Goal: Task Accomplishment & Management: Manage account settings

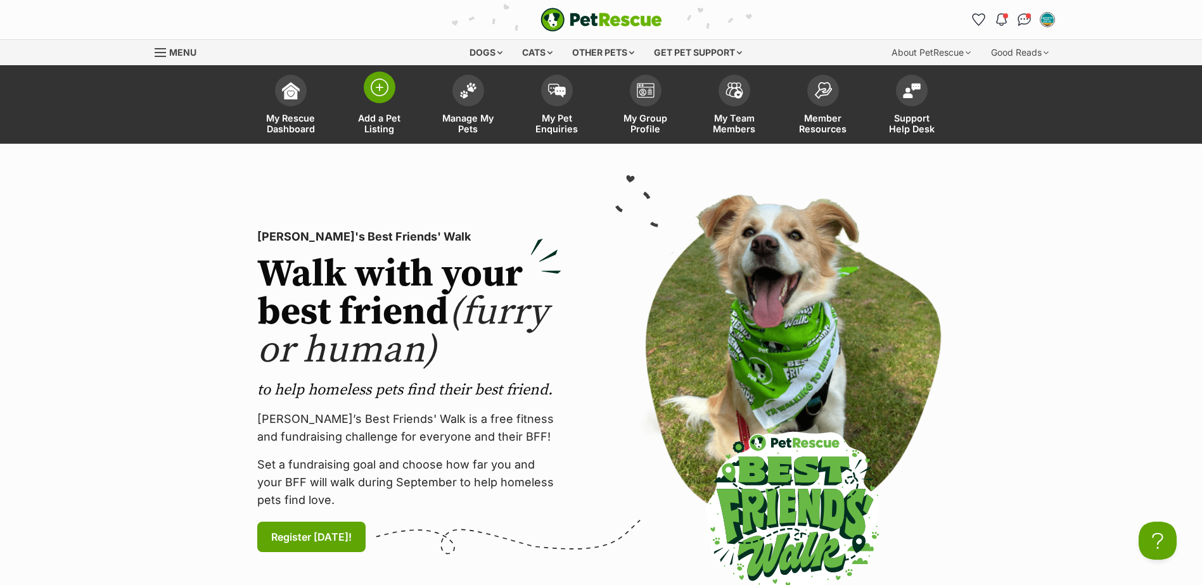
drag, startPoint x: 394, startPoint y: 122, endPoint x: 402, endPoint y: 124, distance: 7.8
click at [394, 122] on span "Add a Pet Listing" at bounding box center [379, 124] width 57 height 22
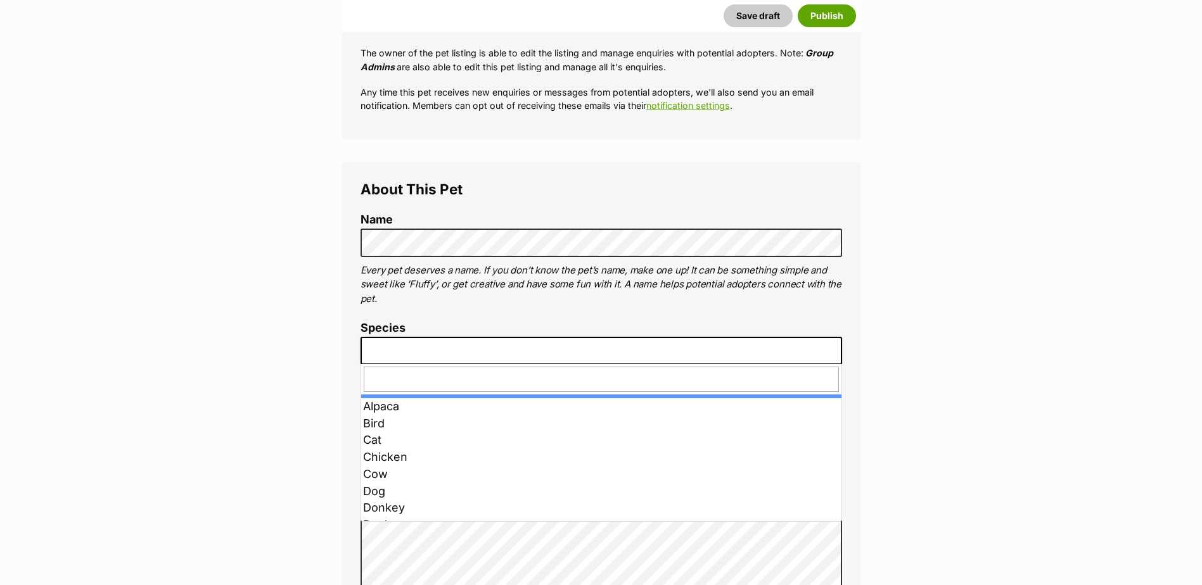
click at [371, 353] on span at bounding box center [602, 351] width 482 height 28
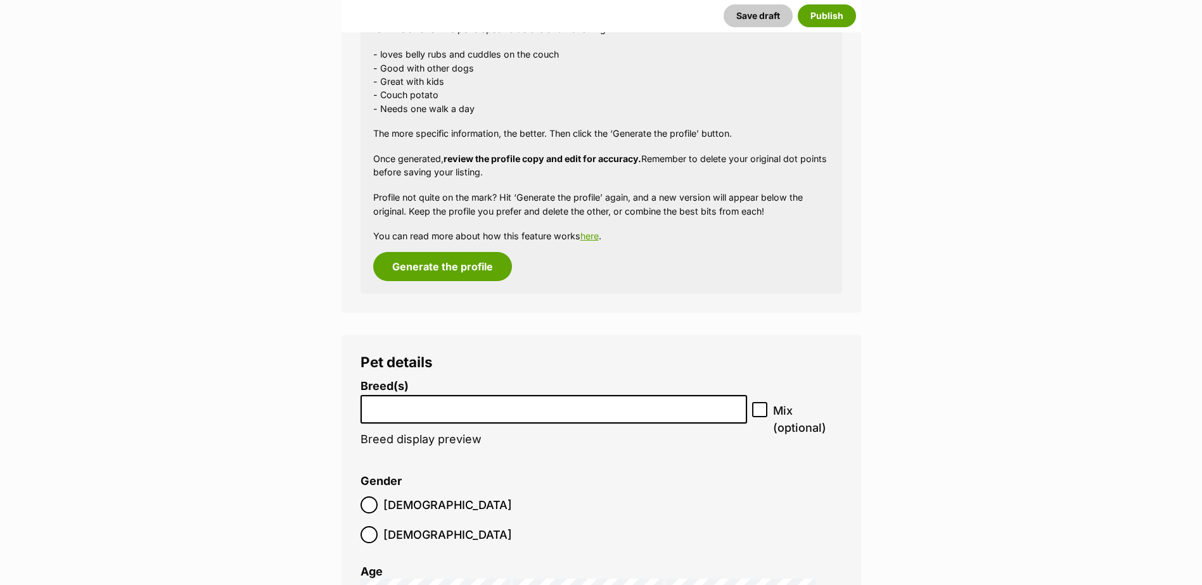
scroll to position [1256, 0]
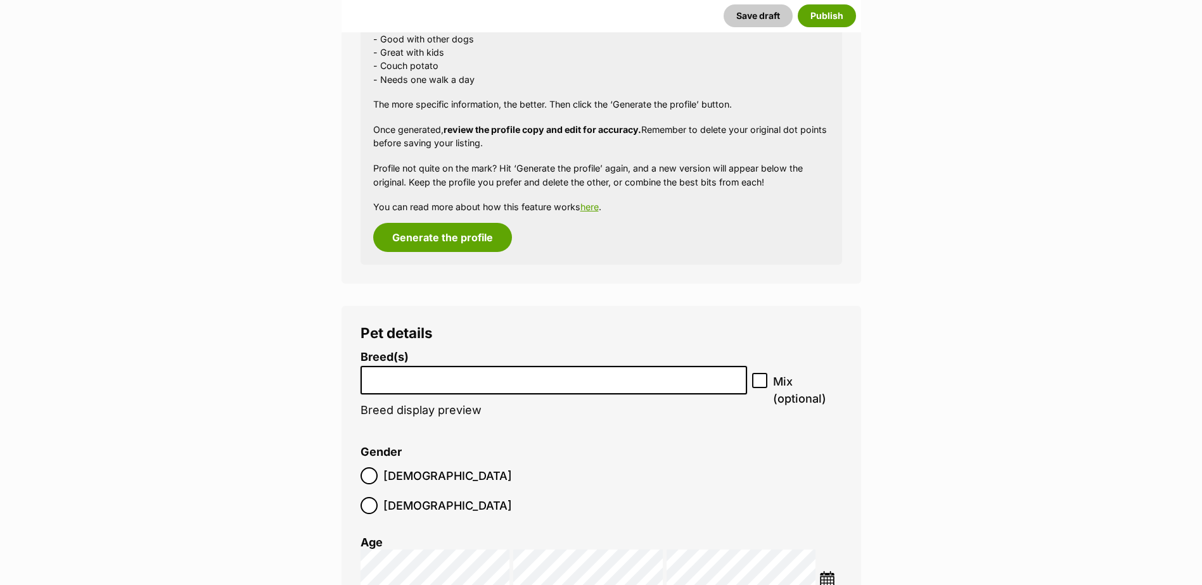
click at [448, 390] on li at bounding box center [554, 380] width 378 height 26
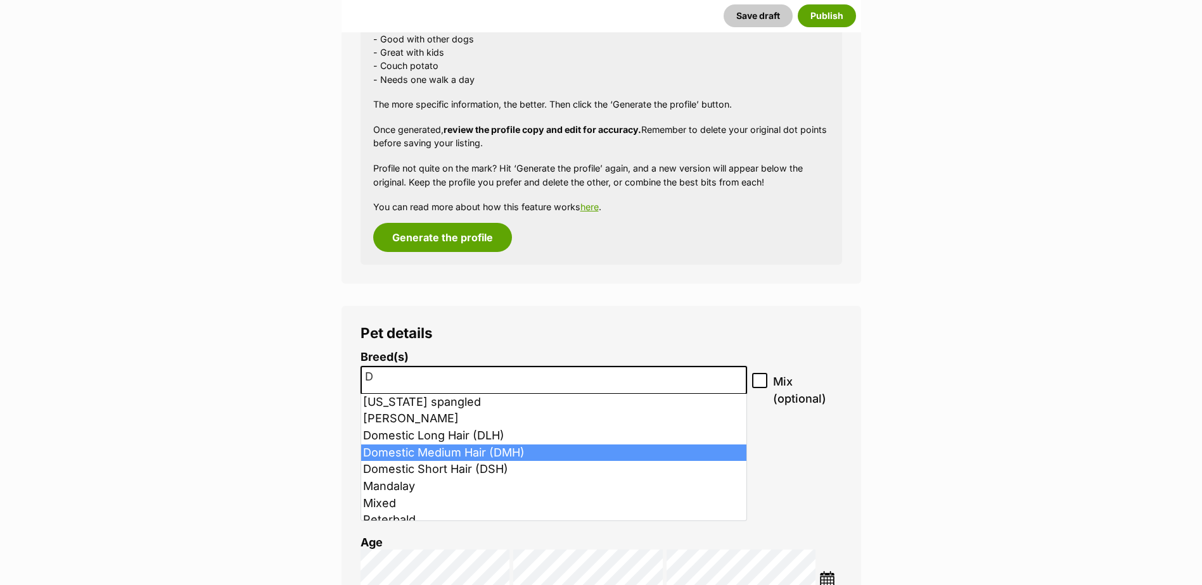
type input "D"
select select "252101"
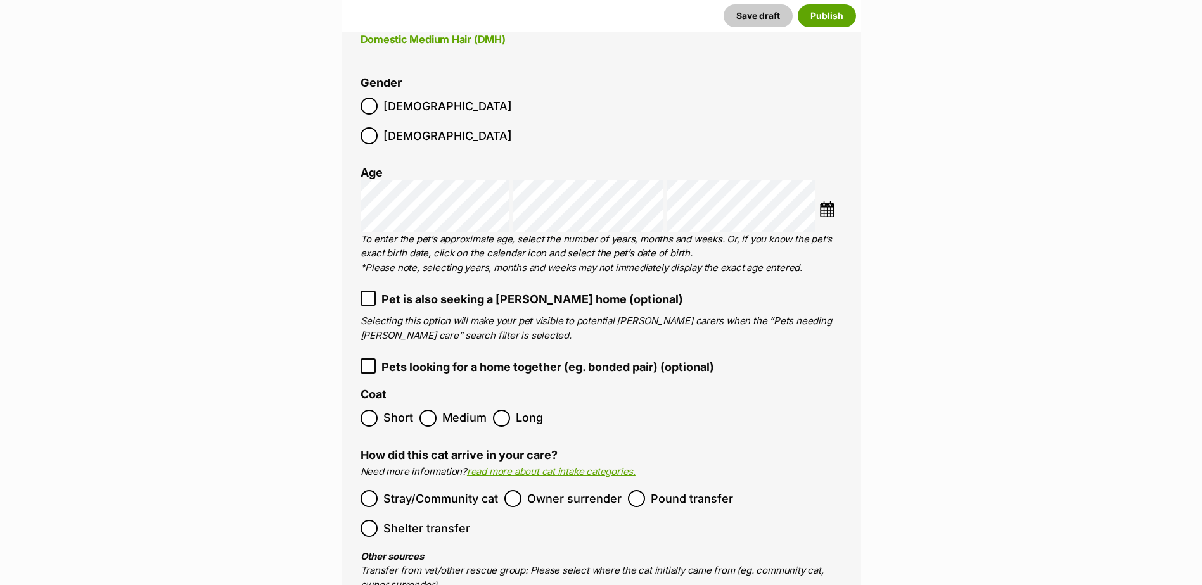
scroll to position [1763, 0]
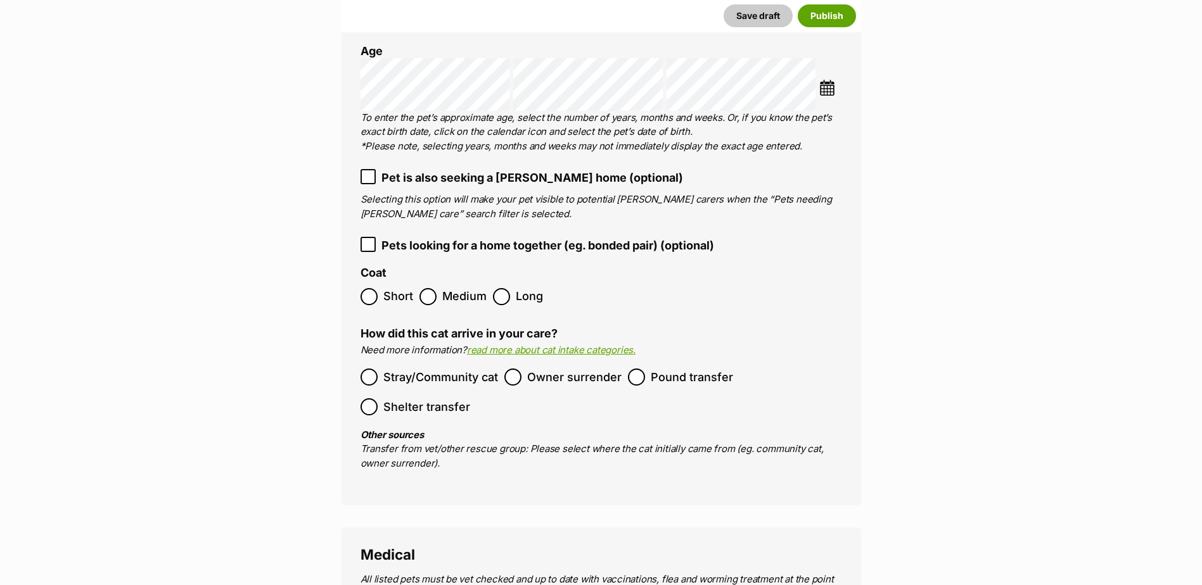
click at [422, 282] on ol "Short Medium Long" at bounding box center [602, 297] width 482 height 30
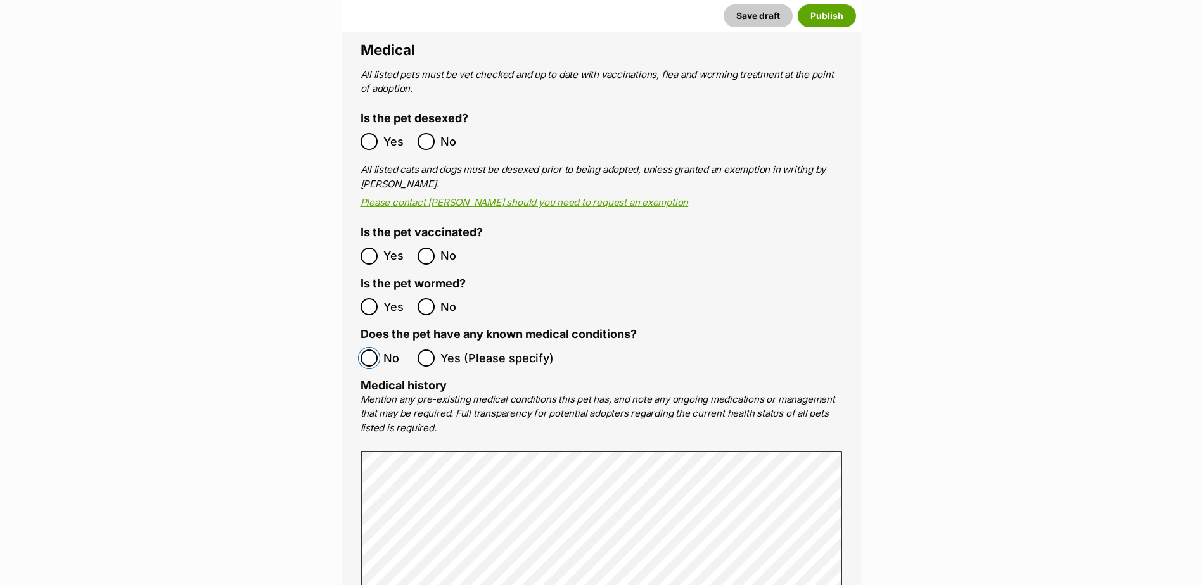
scroll to position [2650, 0]
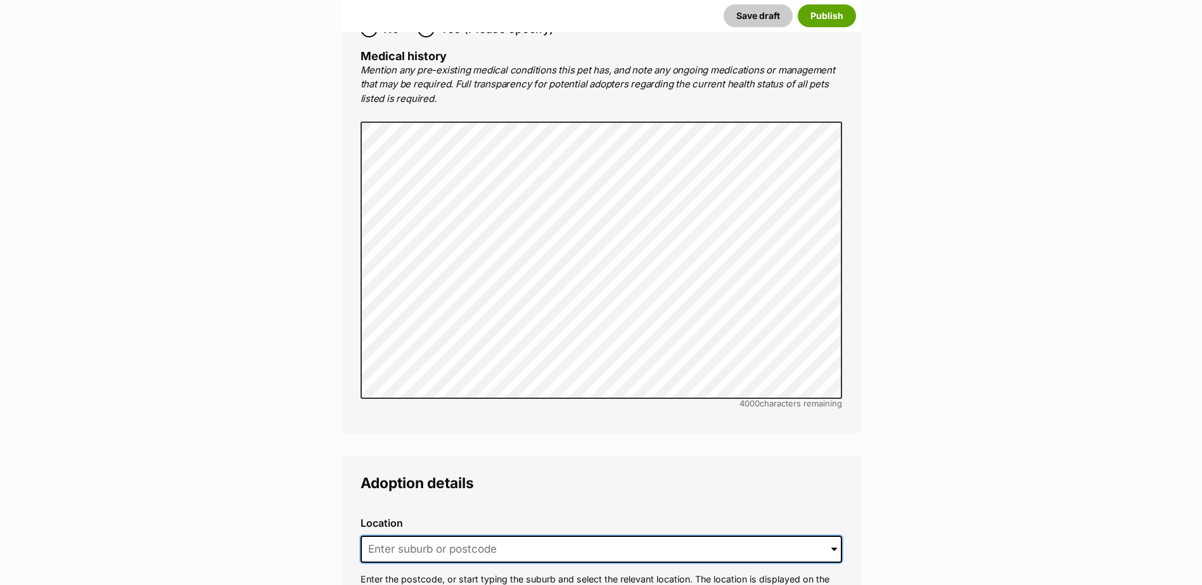
click at [453, 536] on input at bounding box center [602, 550] width 482 height 28
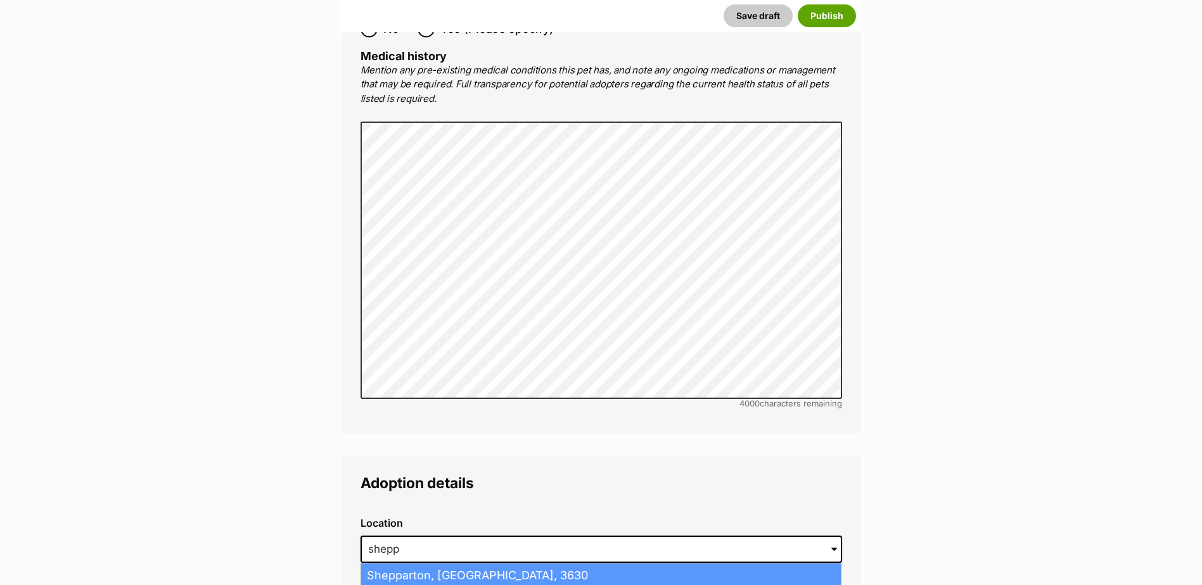
click at [441, 564] on li "Shepparton, Victoria, 3630" at bounding box center [601, 576] width 480 height 25
type input "Shepparton, Victoria, 3630"
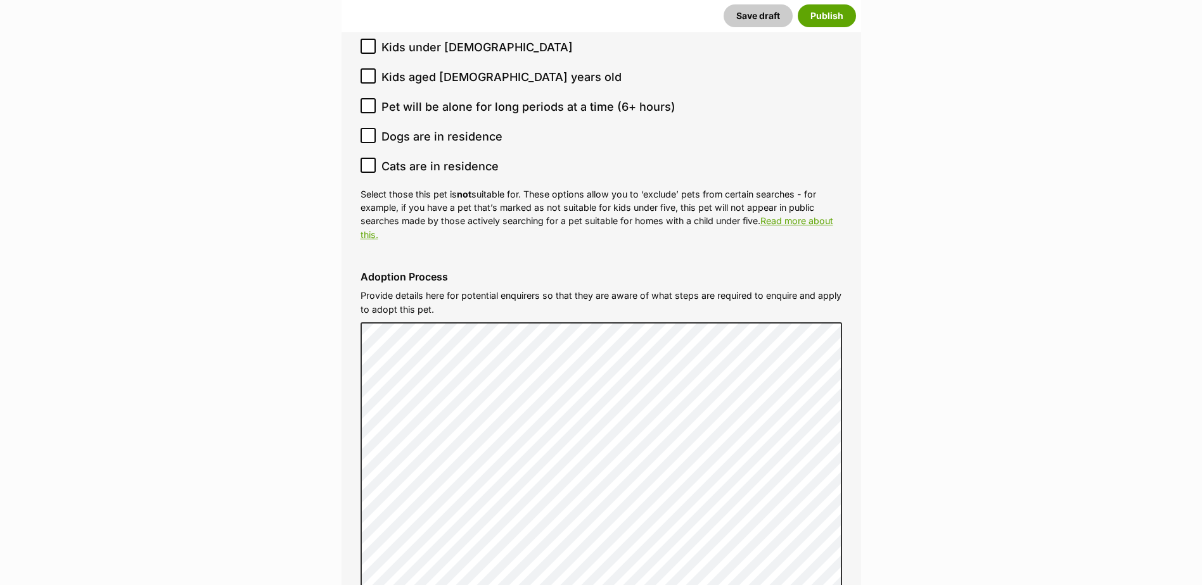
scroll to position [3854, 0]
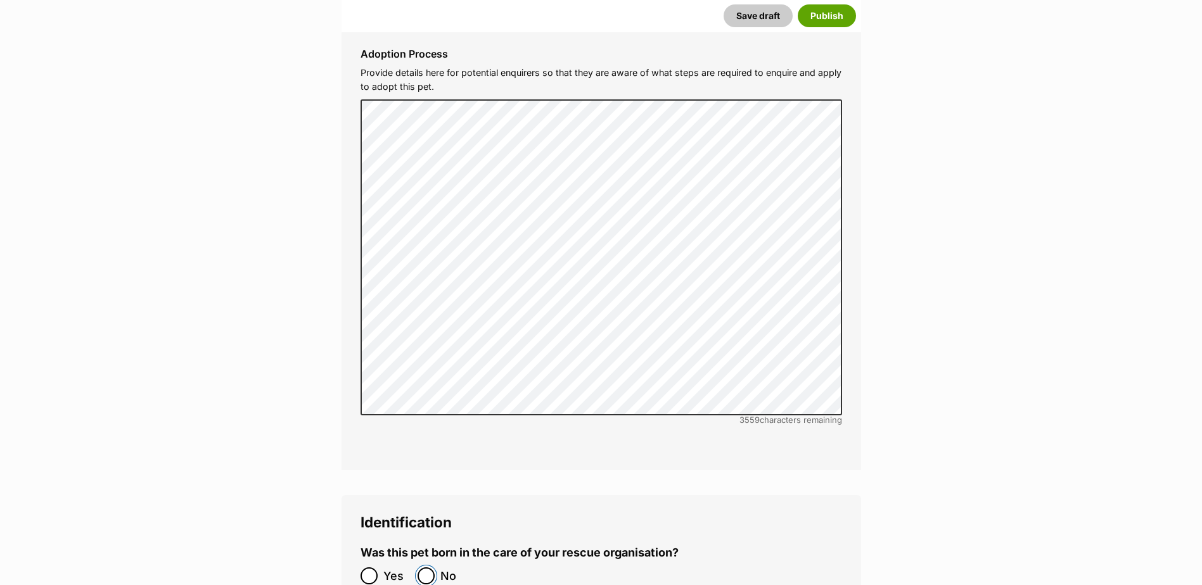
click at [420, 568] on input "No" at bounding box center [426, 576] width 17 height 17
radio input "true"
paste input "956000016222705"
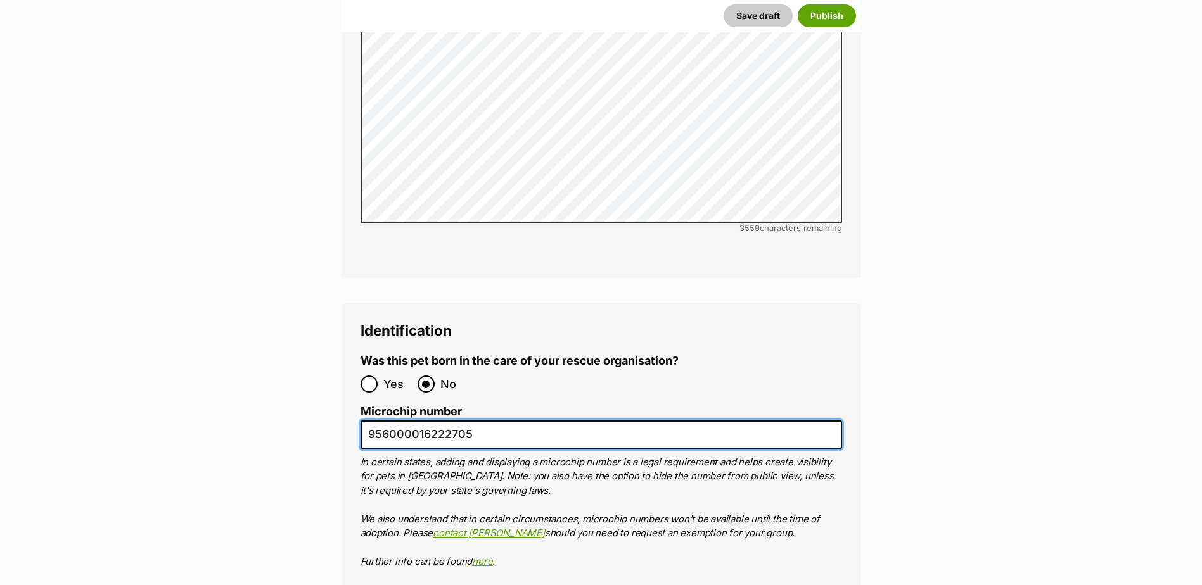
scroll to position [4171, 0]
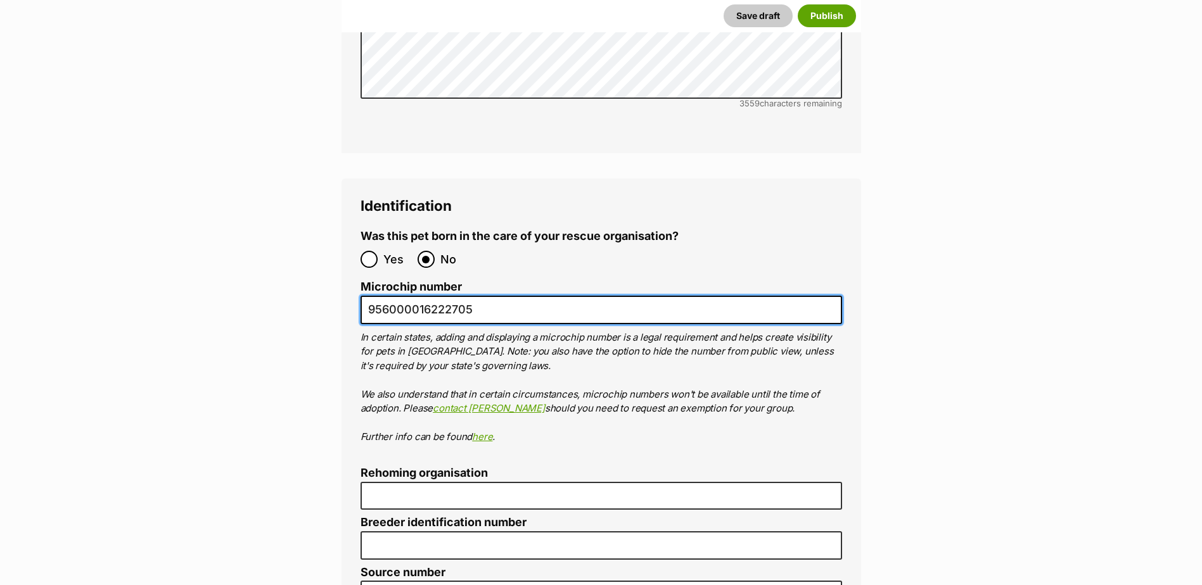
type input "956000016222705"
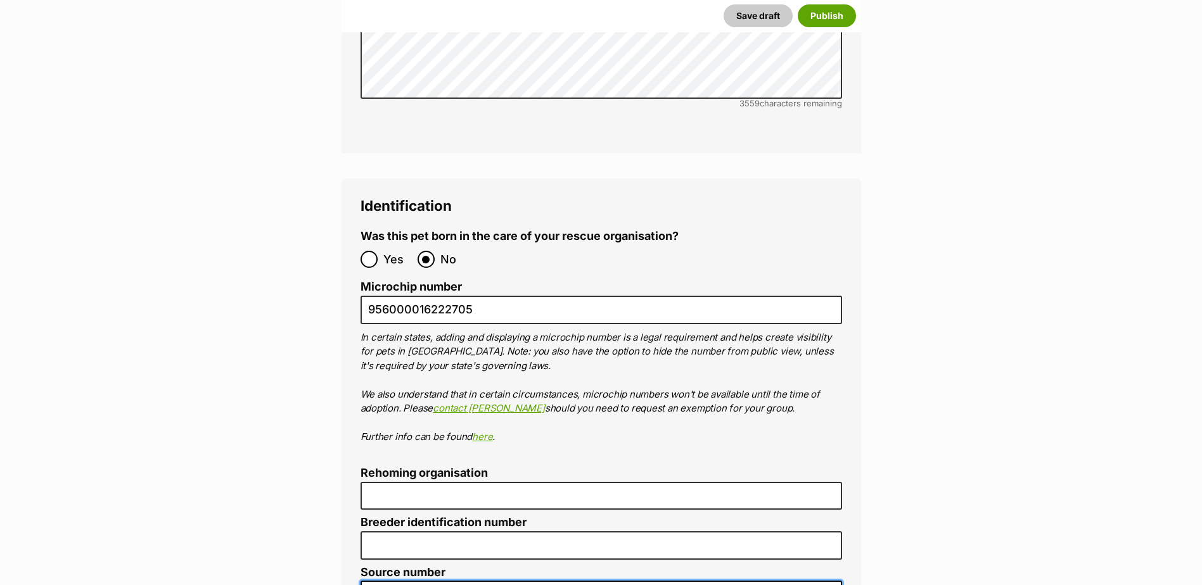
click at [419, 581] on input "Source number" at bounding box center [602, 595] width 482 height 29
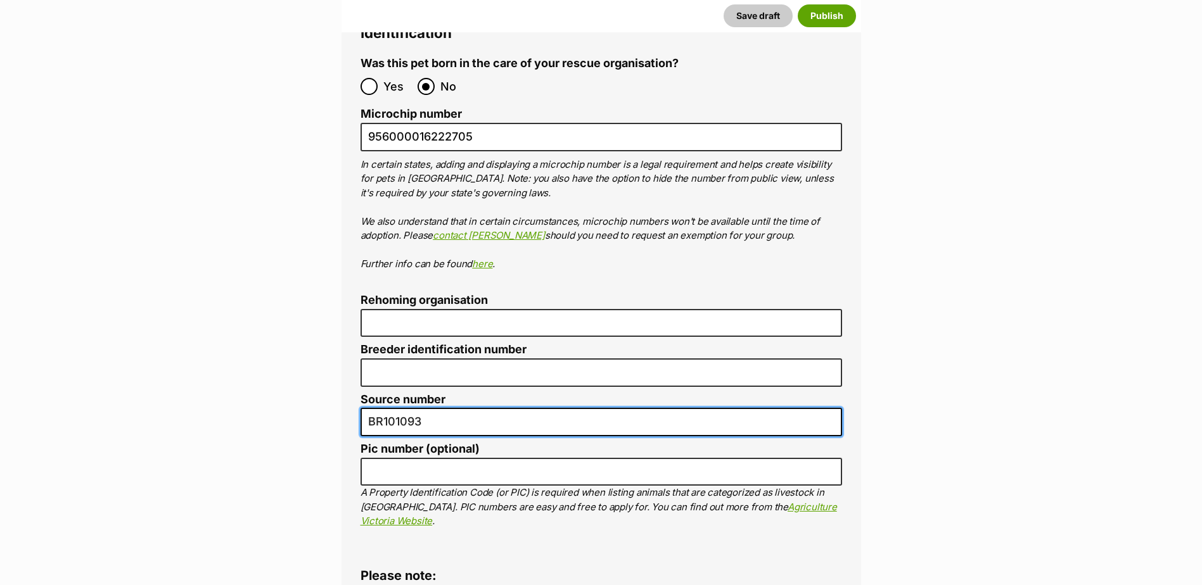
scroll to position [4678, 0]
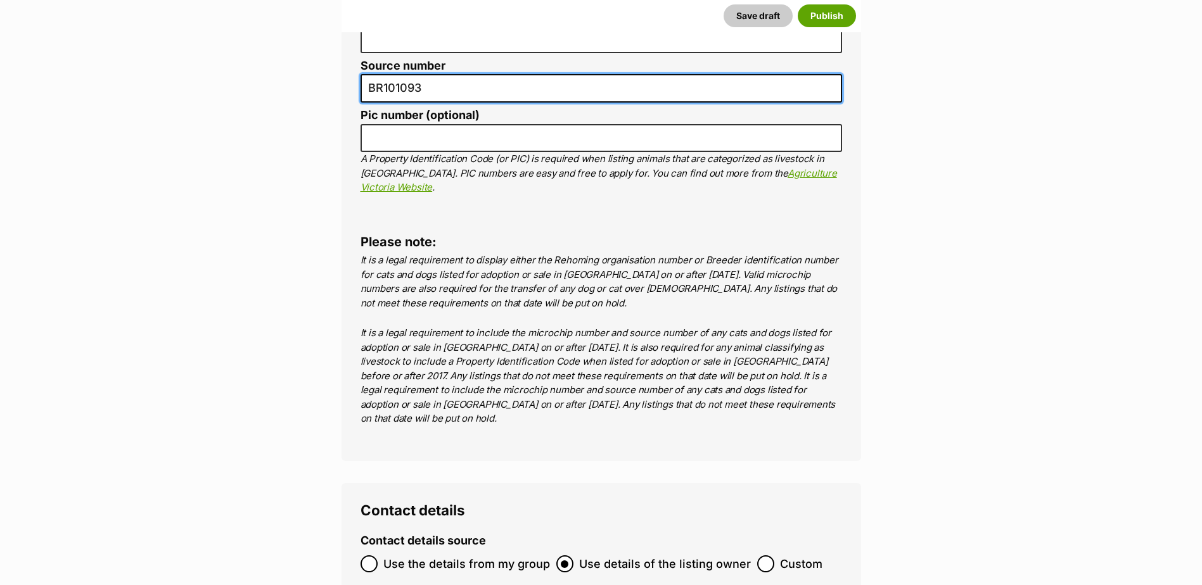
type input "BR101093"
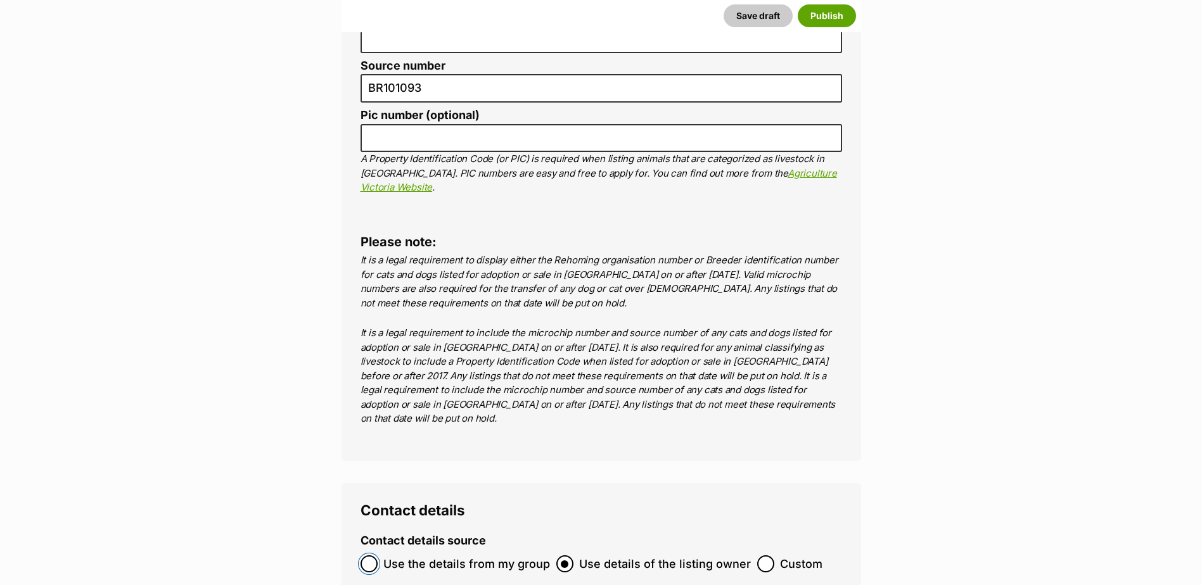
click at [374, 556] on input "Use the details from my group" at bounding box center [369, 564] width 17 height 17
radio input "true"
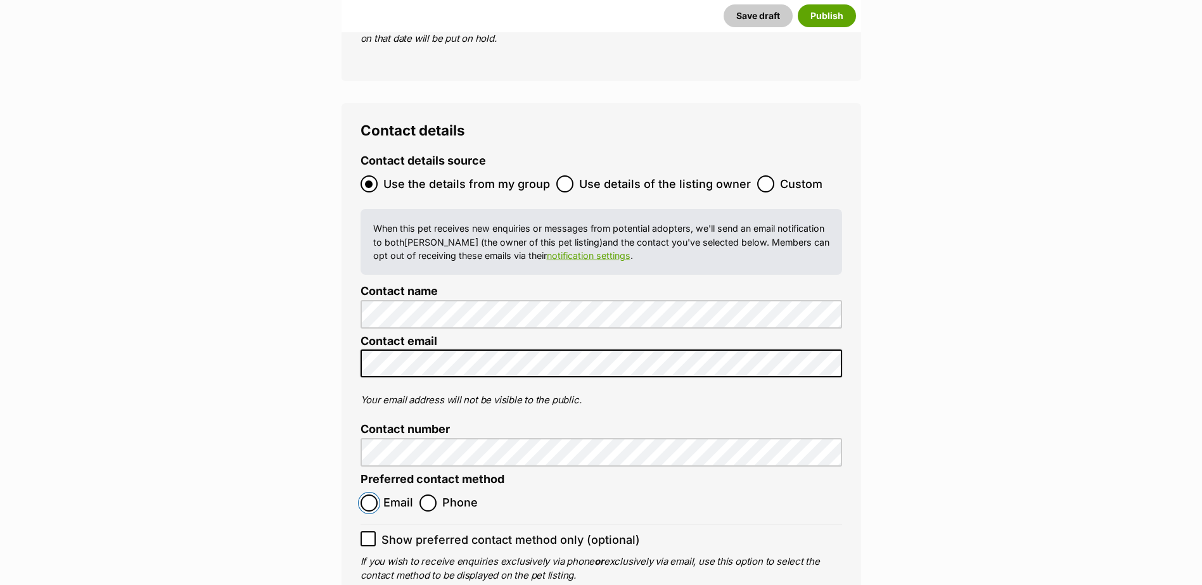
click at [367, 495] on input "Email" at bounding box center [369, 503] width 17 height 17
radio input "true"
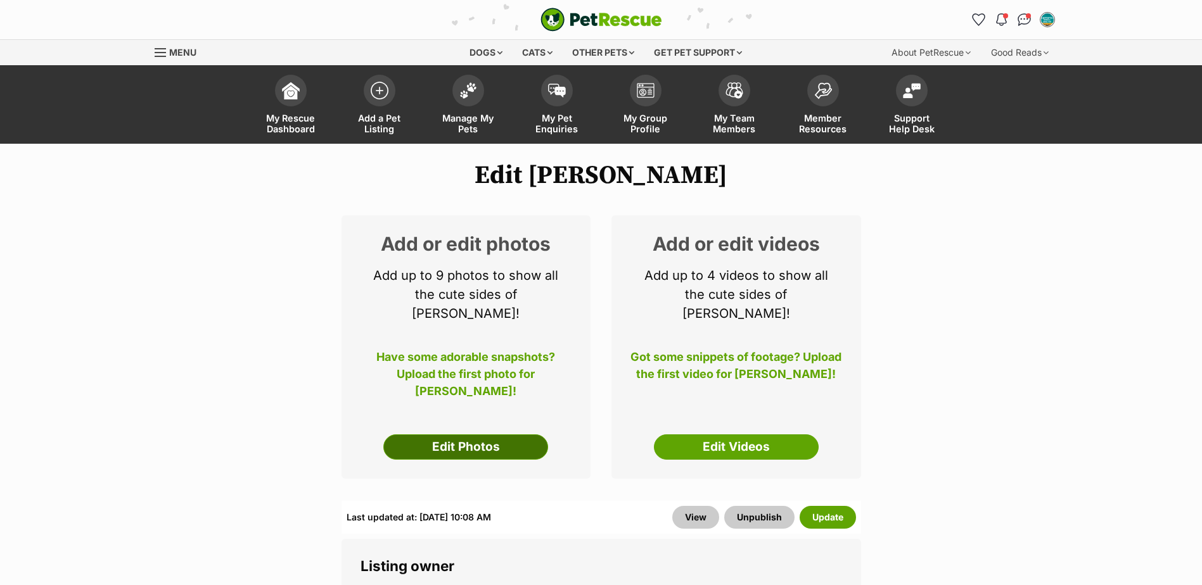
click at [499, 435] on link "Edit Photos" at bounding box center [465, 447] width 165 height 25
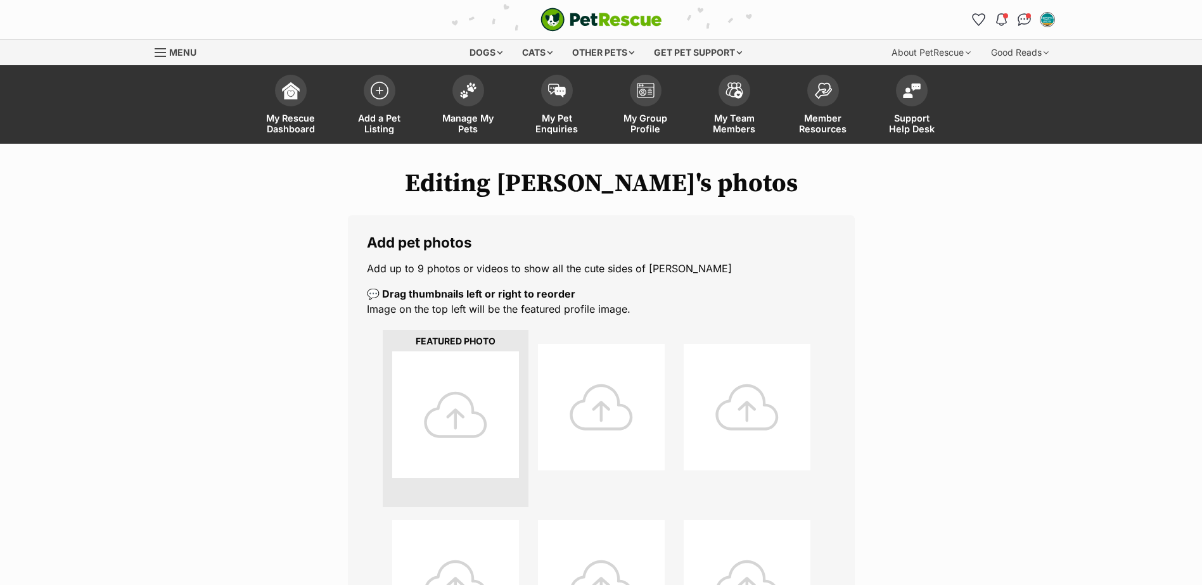
click at [478, 405] on div at bounding box center [455, 415] width 127 height 127
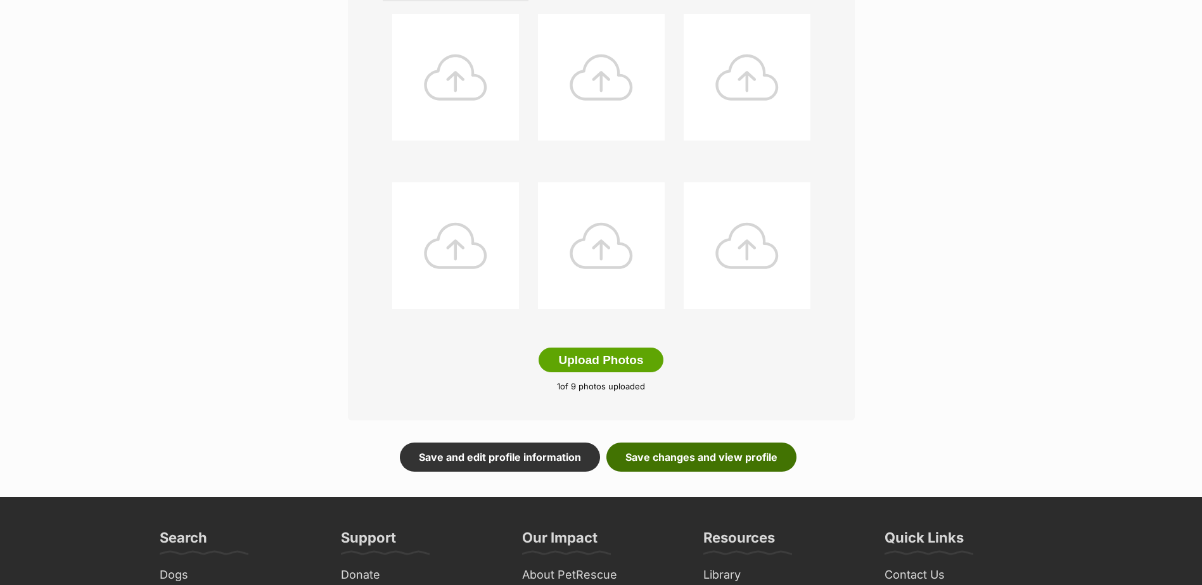
scroll to position [523, 0]
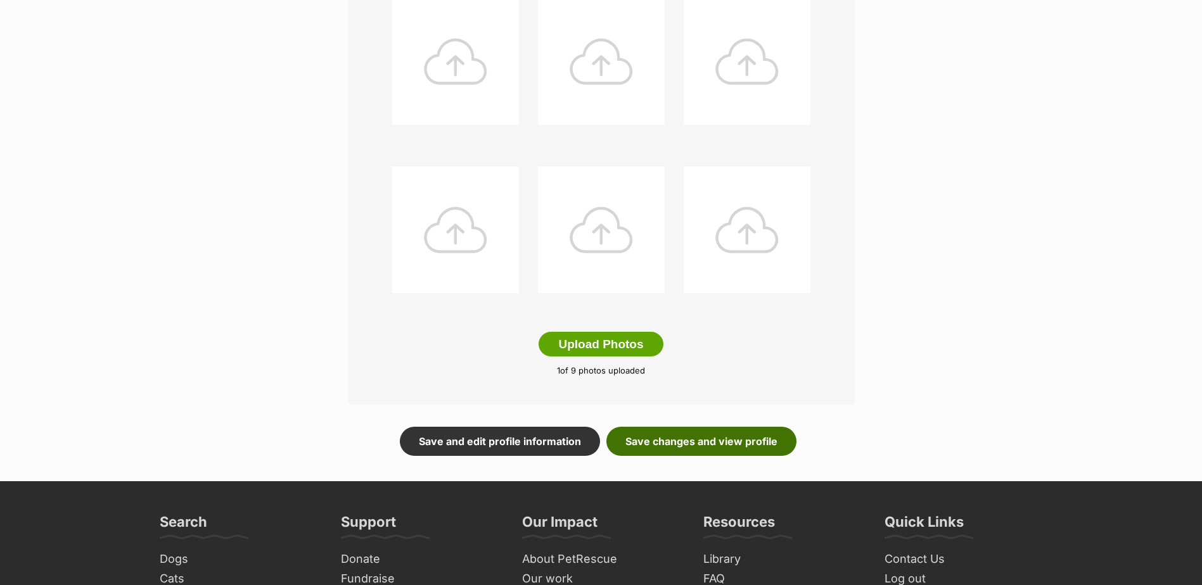
click at [765, 432] on link "Save changes and view profile" at bounding box center [701, 441] width 190 height 29
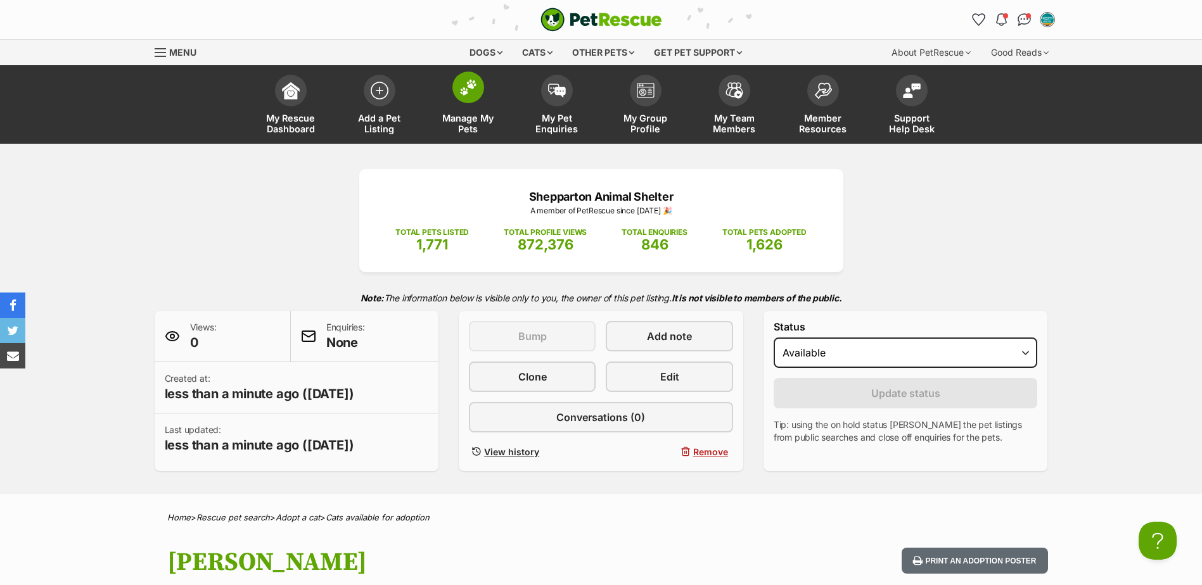
click at [465, 110] on link "Manage My Pets" at bounding box center [468, 105] width 89 height 75
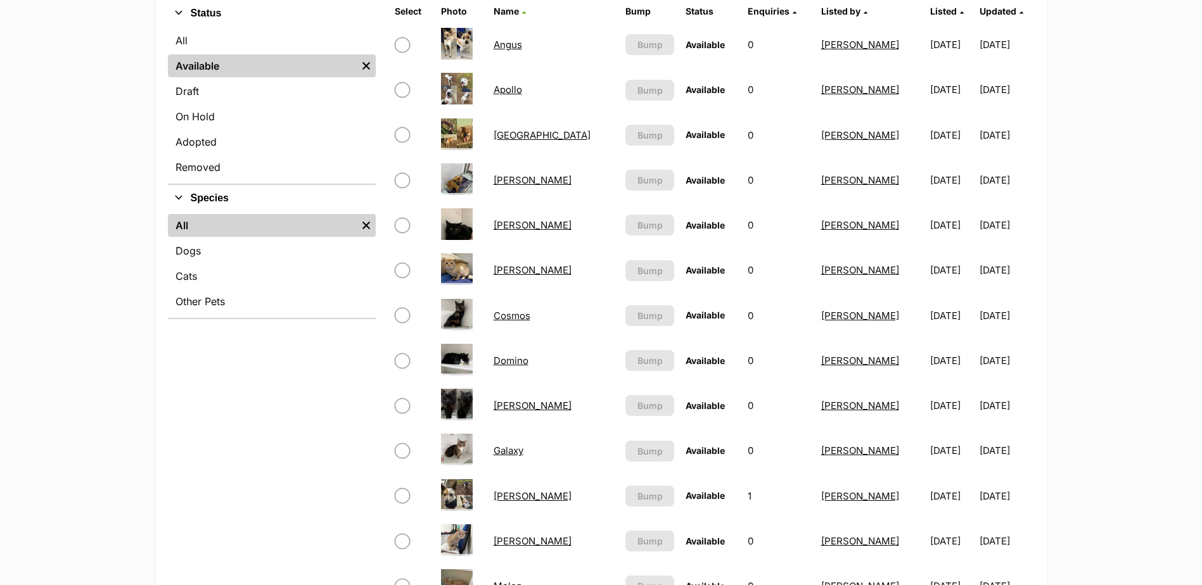
scroll to position [317, 0]
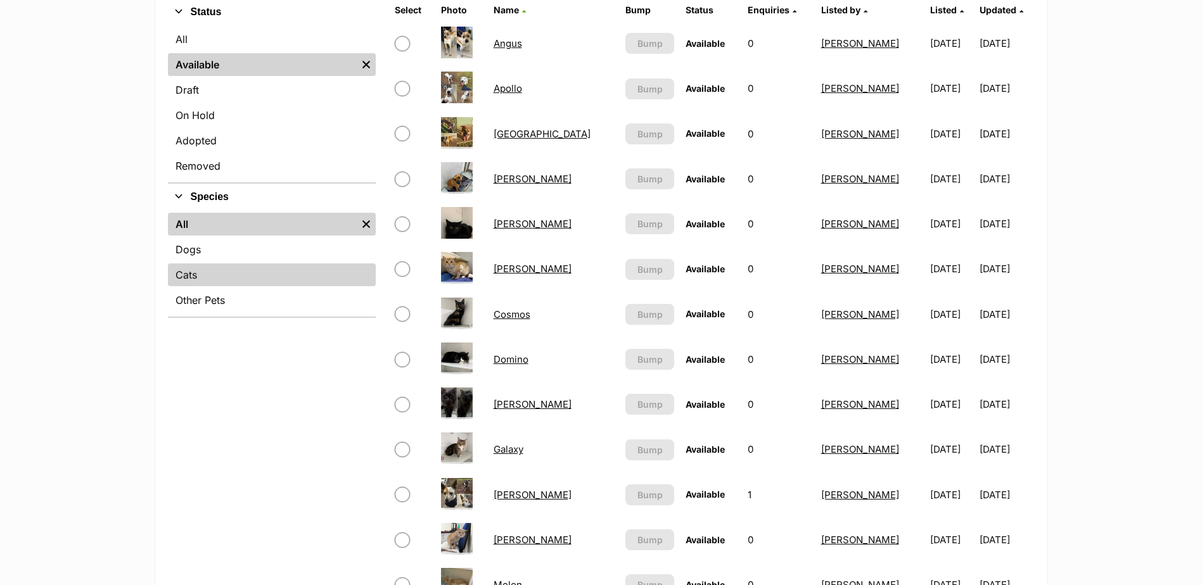
drag, startPoint x: 211, startPoint y: 271, endPoint x: 219, endPoint y: 270, distance: 7.7
click at [211, 271] on link "Cats" at bounding box center [272, 275] width 208 height 23
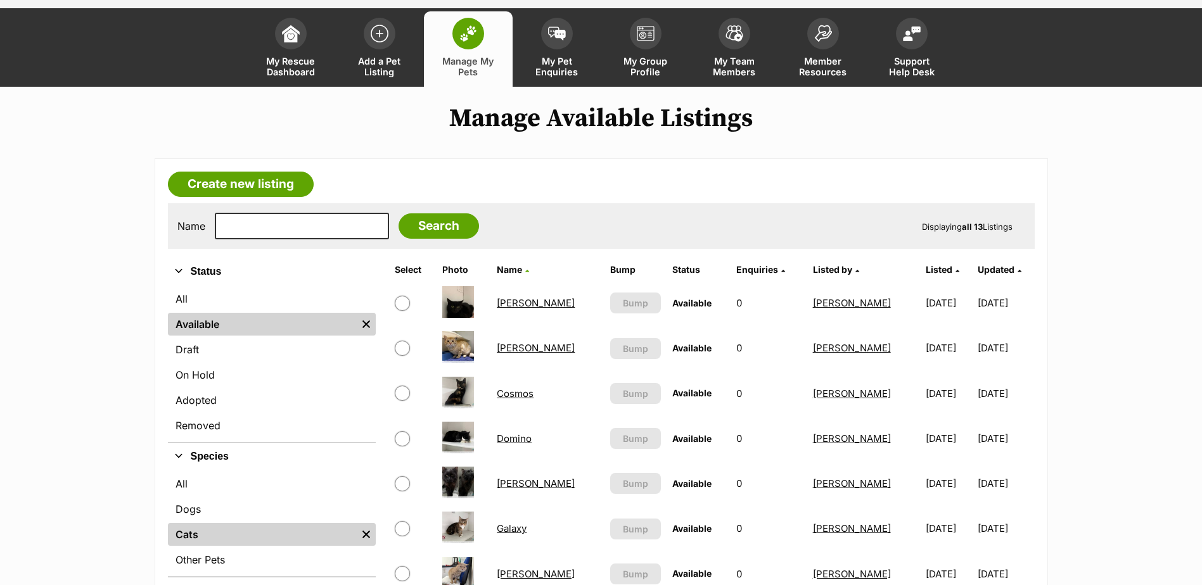
scroll to position [190, 0]
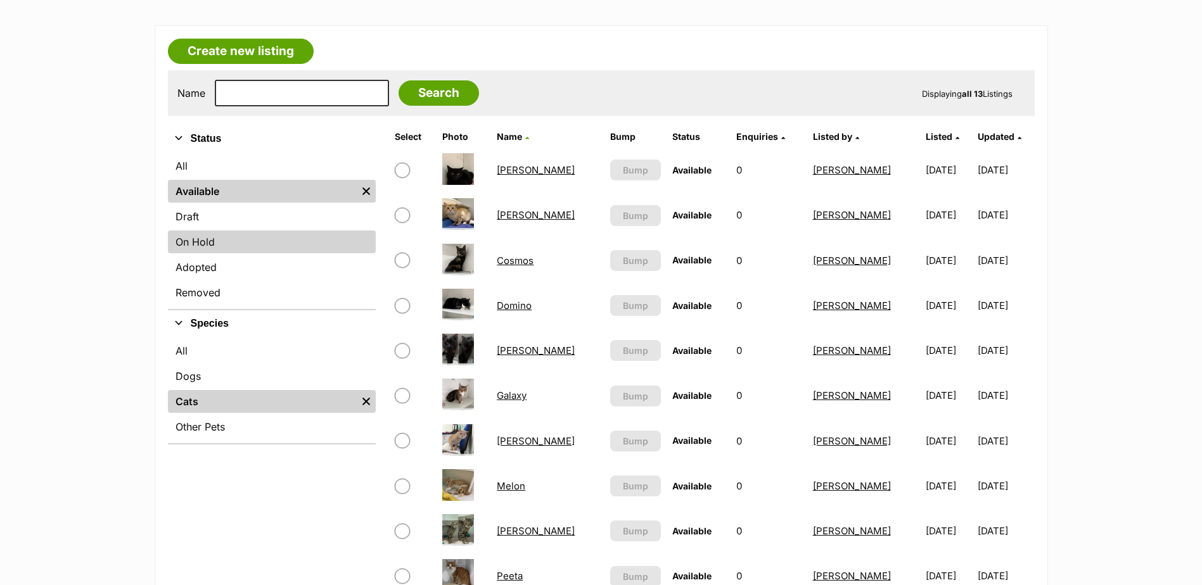
click at [177, 239] on link "On Hold" at bounding box center [272, 242] width 208 height 23
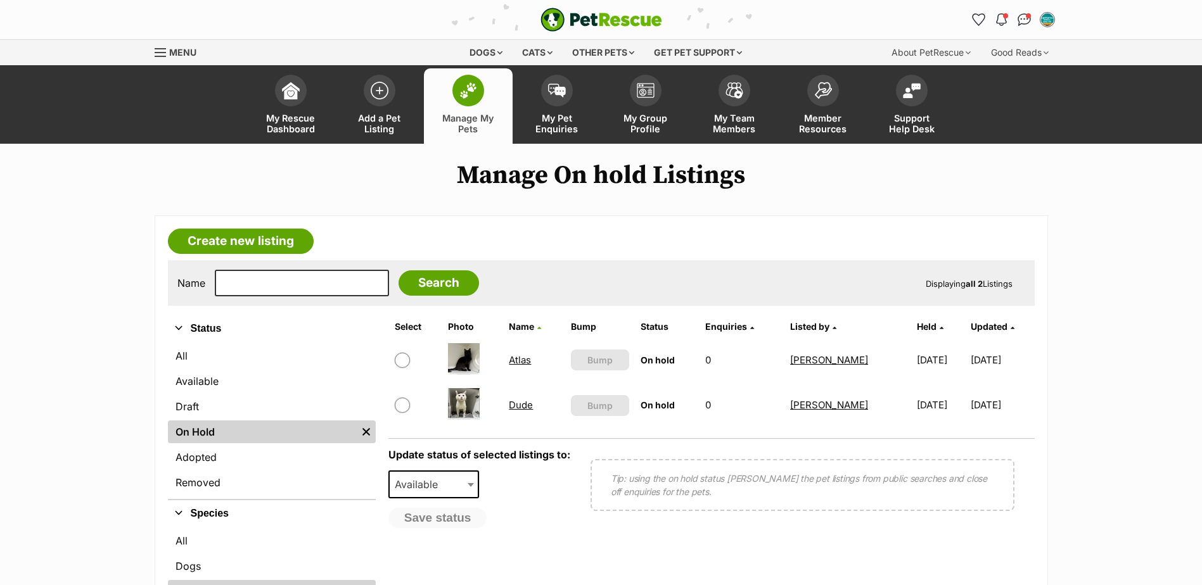
click at [509, 361] on link "Atlas" at bounding box center [520, 360] width 22 height 12
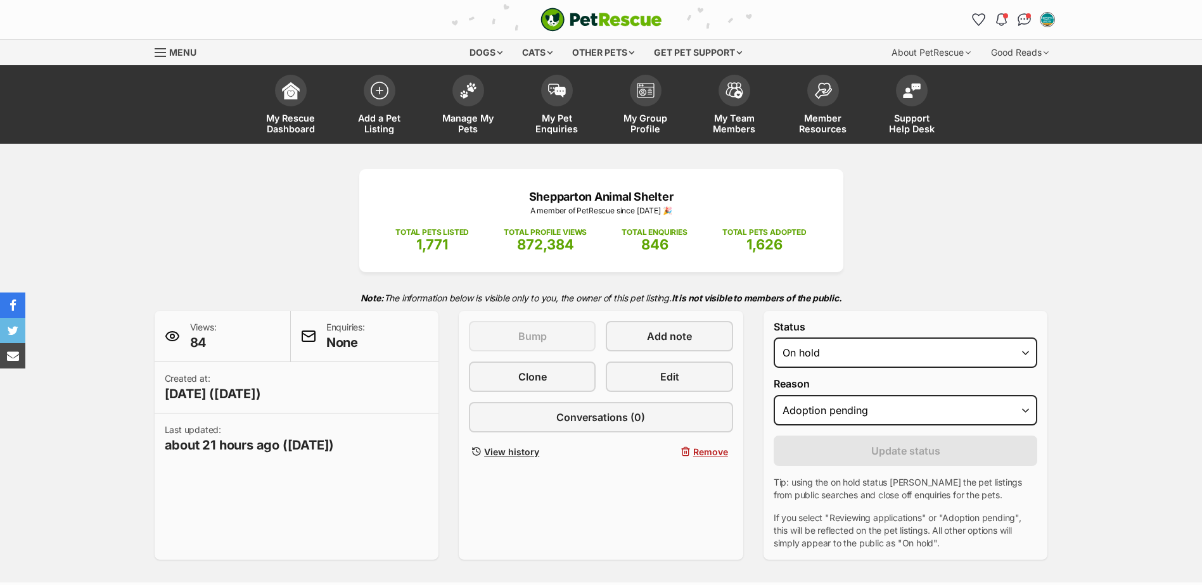
select select "adoption_pending"
select select "active"
click at [774, 338] on select "Draft Available On hold Adopted" at bounding box center [906, 353] width 264 height 30
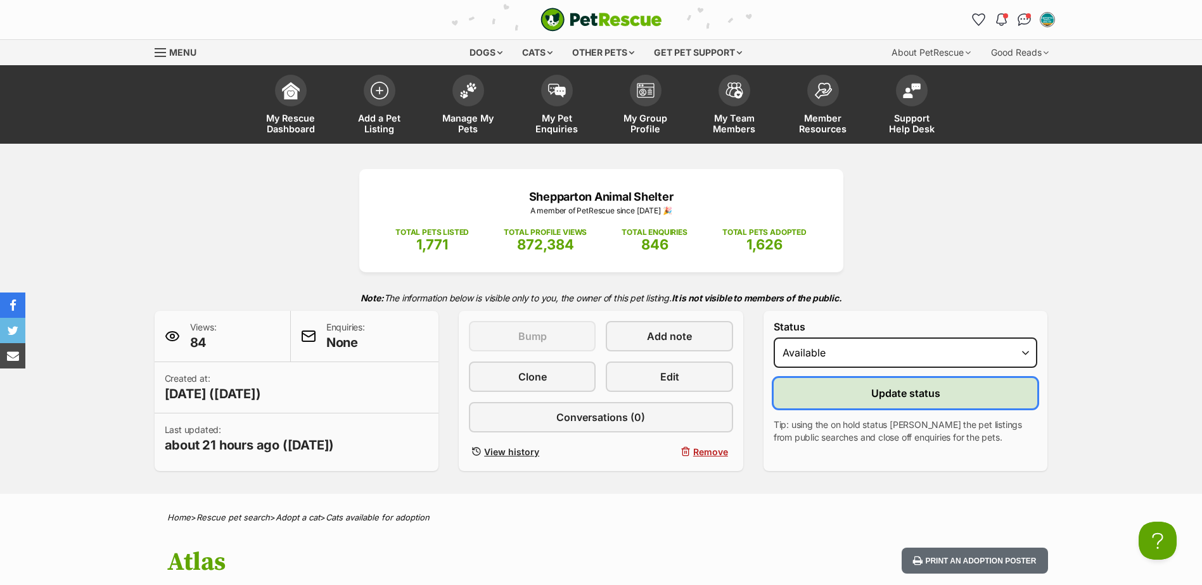
click at [863, 401] on button "Update status" at bounding box center [906, 393] width 264 height 30
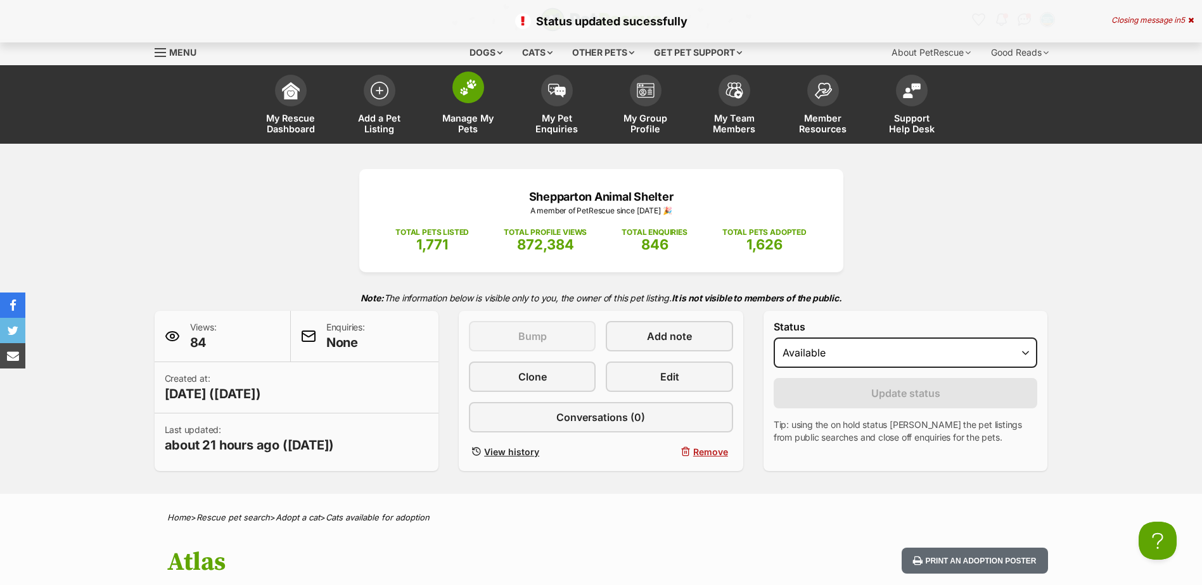
click at [458, 131] on span "Manage My Pets" at bounding box center [468, 124] width 57 height 22
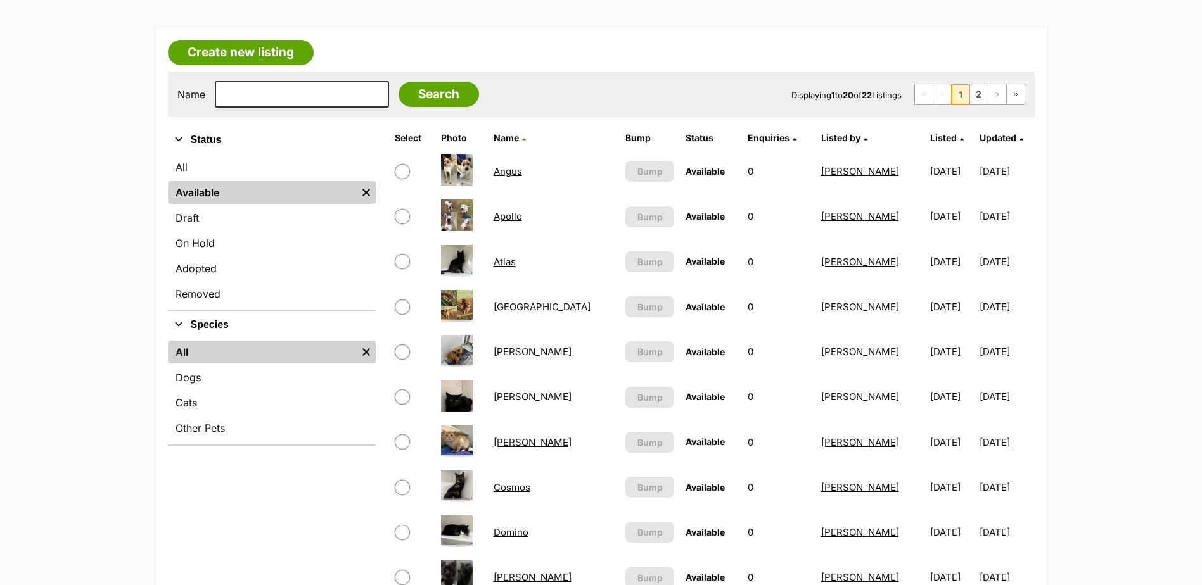
scroll to position [190, 0]
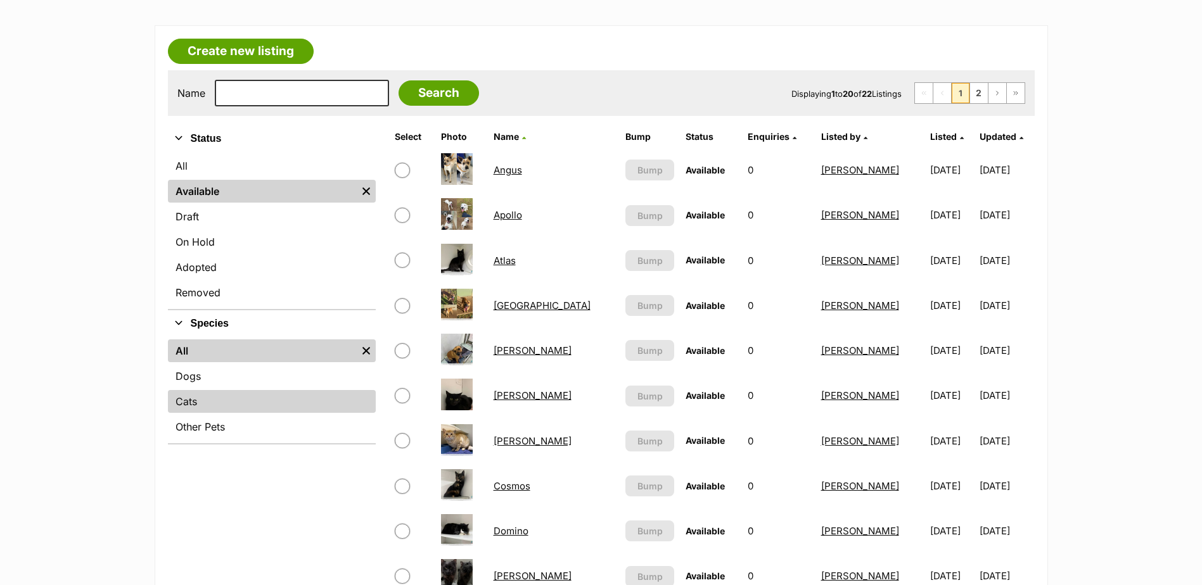
click at [235, 397] on link "Cats" at bounding box center [272, 401] width 208 height 23
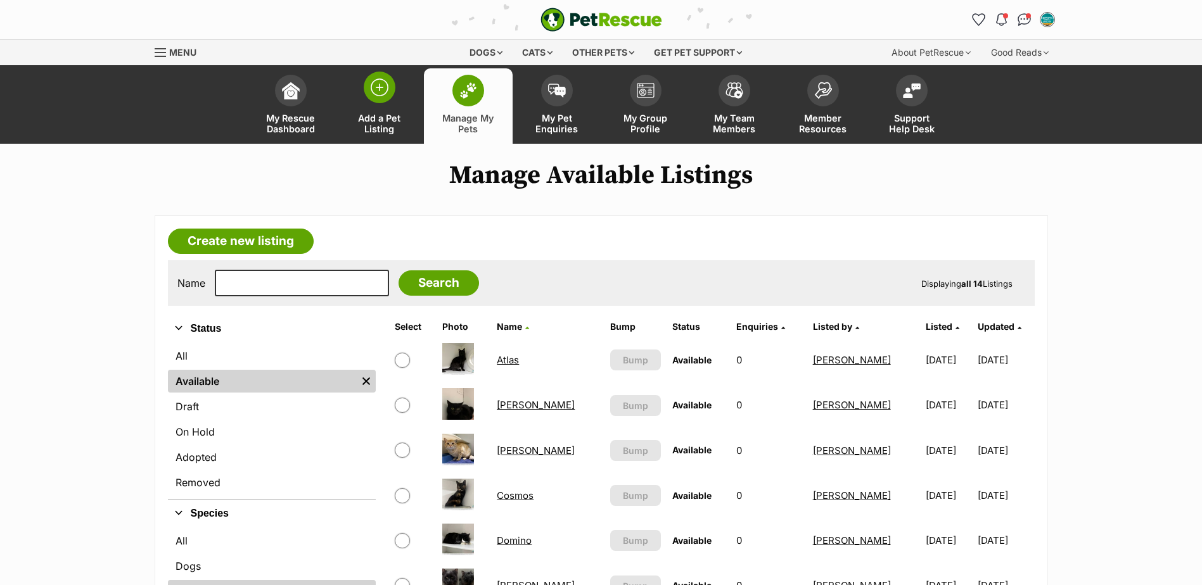
drag, startPoint x: 388, startPoint y: 106, endPoint x: 408, endPoint y: 110, distance: 20.6
click at [388, 106] on link "Add a Pet Listing" at bounding box center [379, 105] width 89 height 75
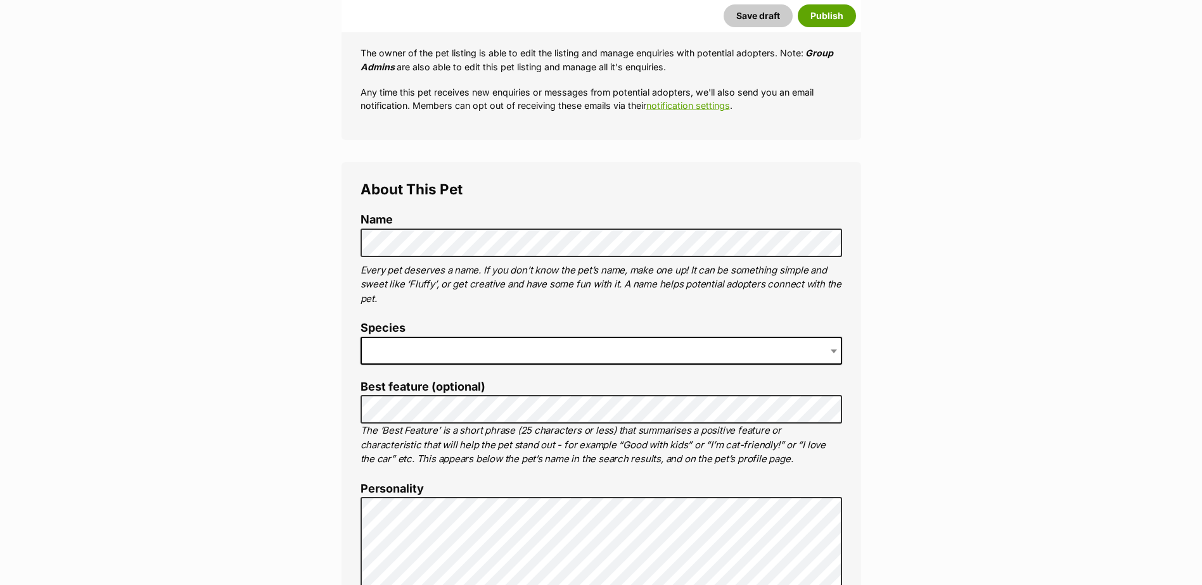
click at [481, 350] on span at bounding box center [602, 351] width 482 height 28
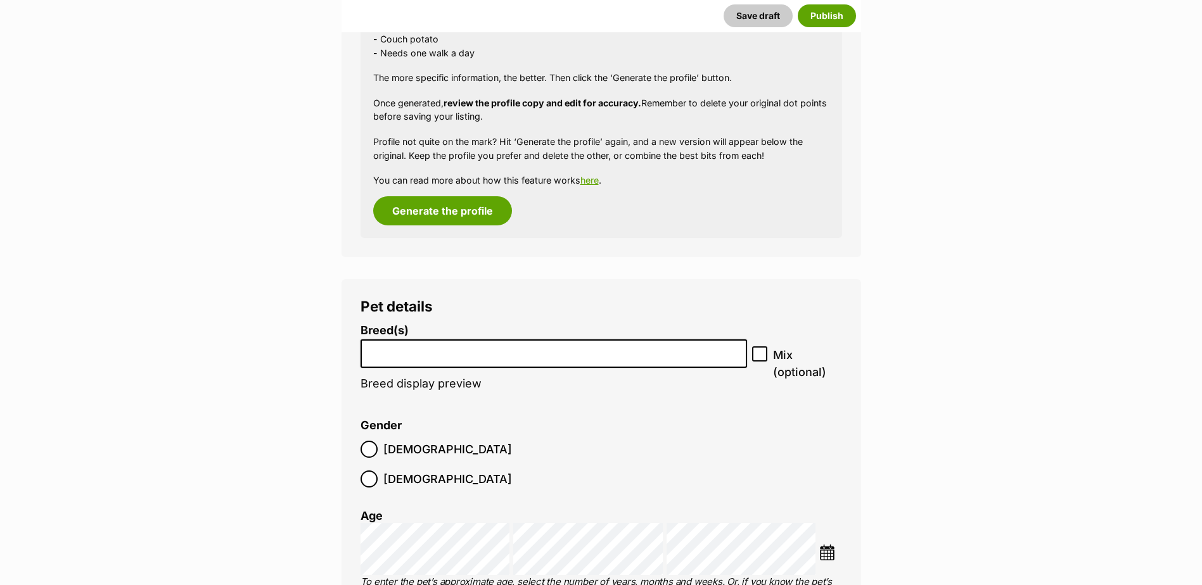
scroll to position [1333, 0]
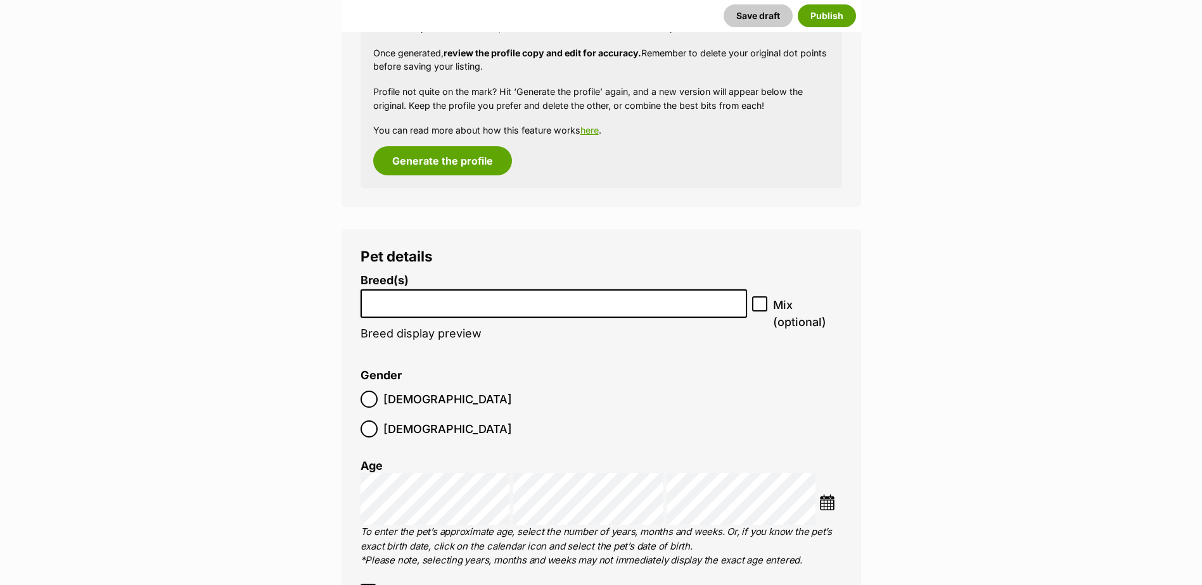
click at [411, 291] on li at bounding box center [554, 304] width 378 height 26
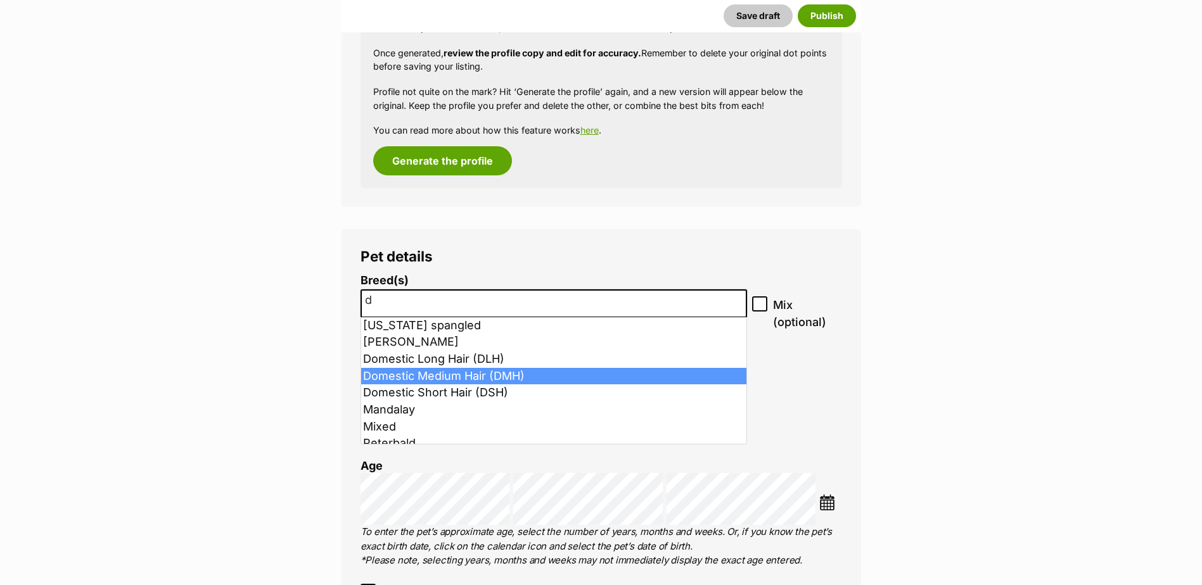
type input "d"
select select "252101"
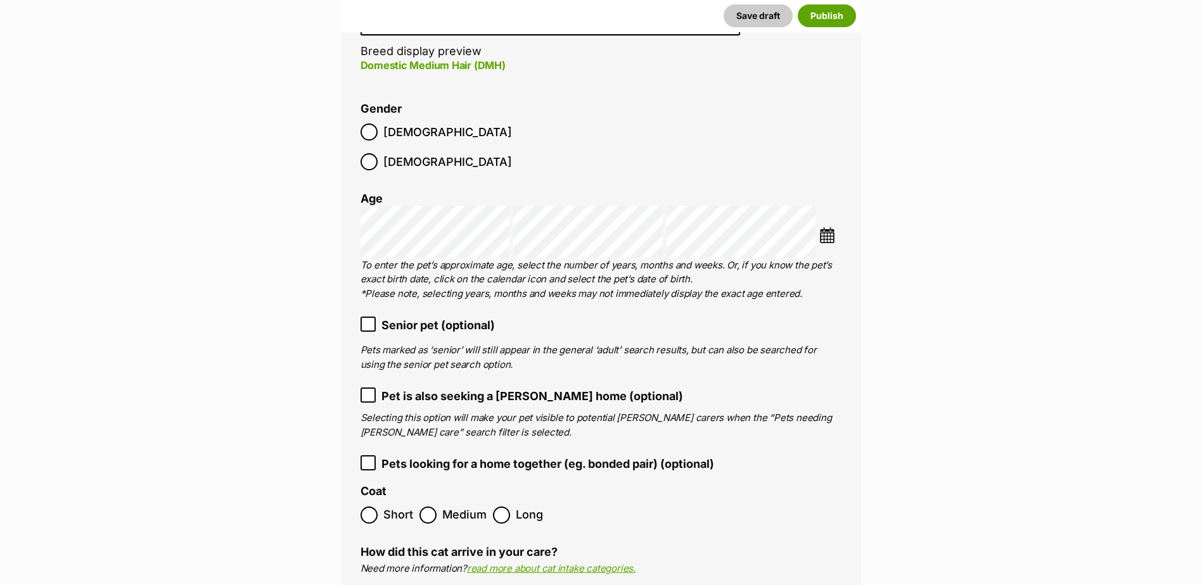
scroll to position [1777, 0]
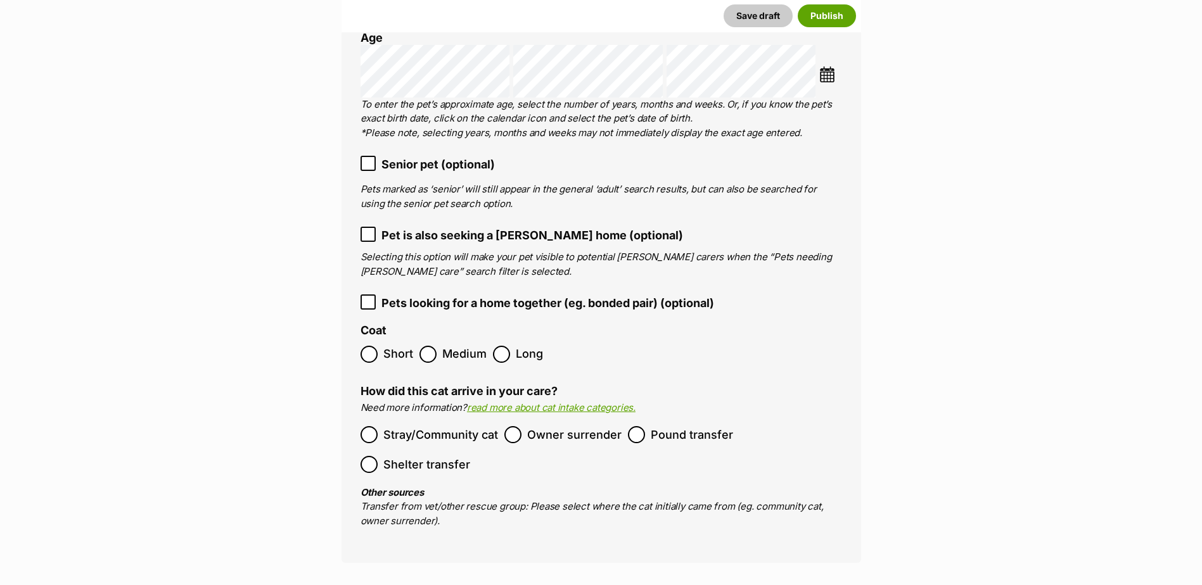
click at [438, 346] on label "Medium" at bounding box center [452, 354] width 67 height 17
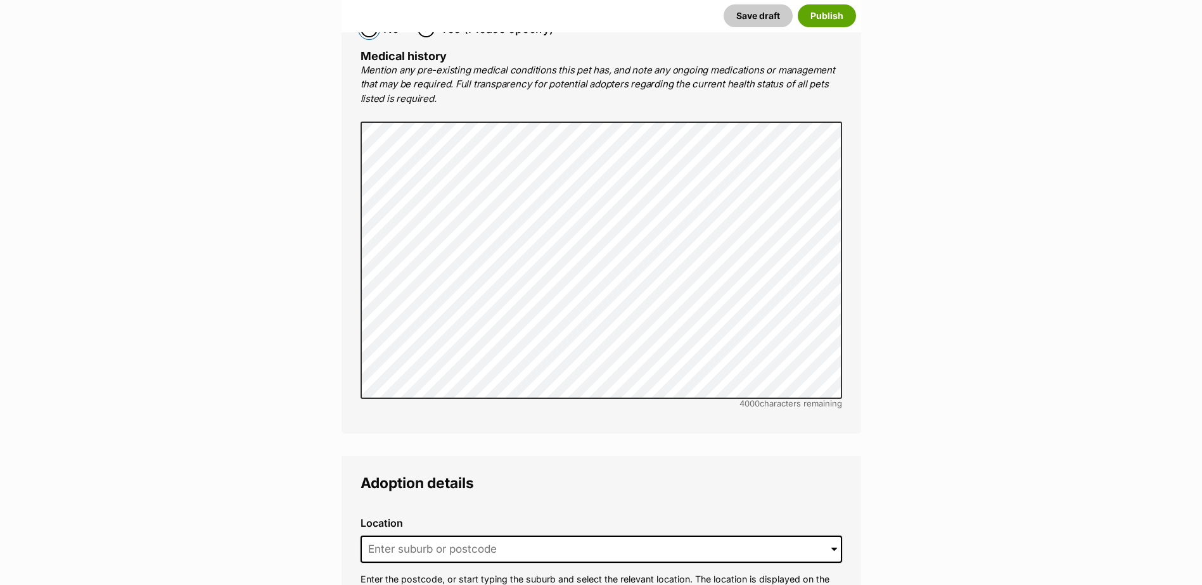
scroll to position [2854, 0]
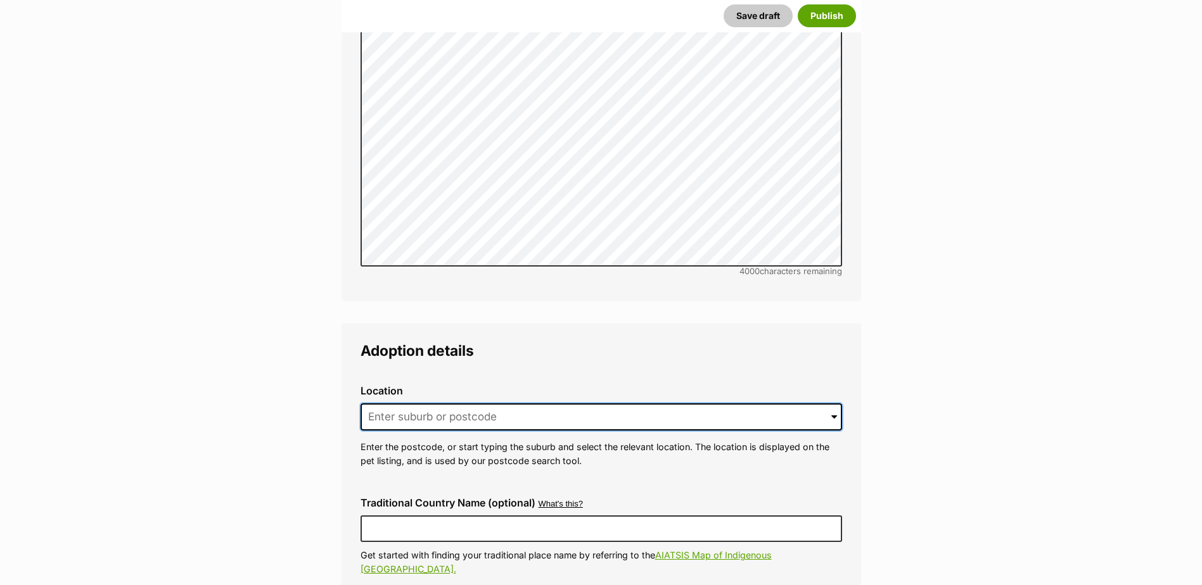
click at [461, 404] on input at bounding box center [602, 418] width 482 height 28
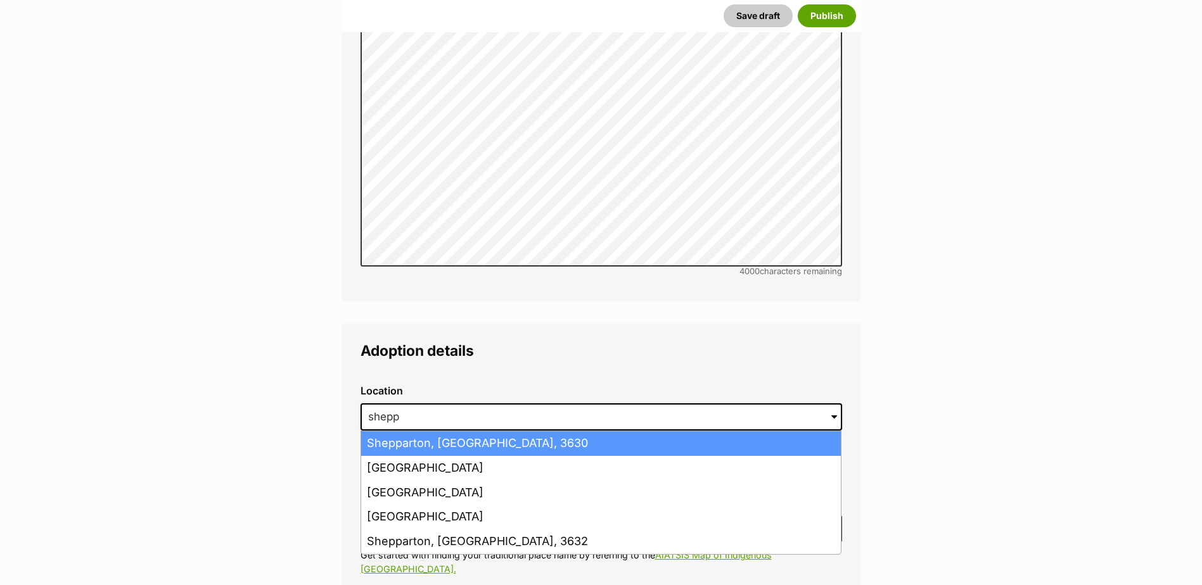
click at [435, 431] on li "Shepparton, Victoria, 3630" at bounding box center [601, 443] width 480 height 25
type input "Shepparton, Victoria, 3630"
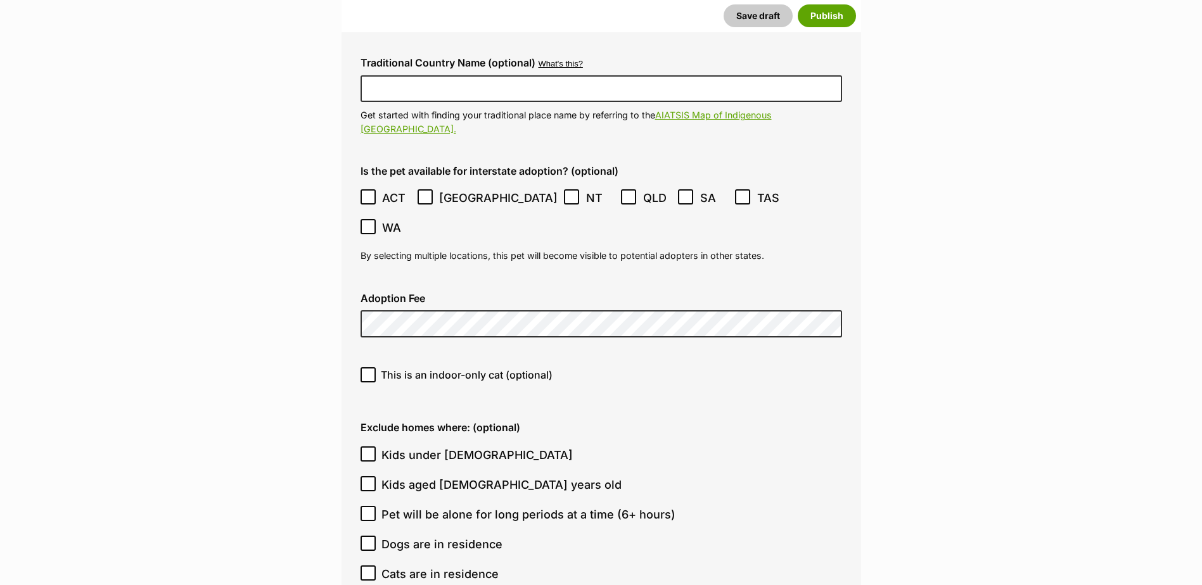
scroll to position [3297, 0]
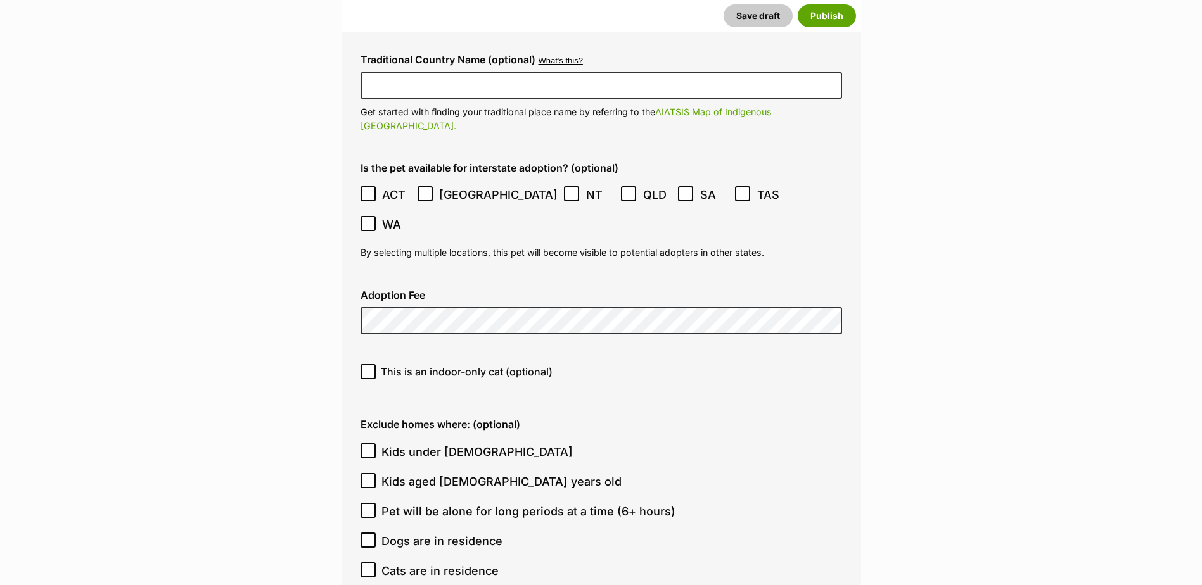
click at [428, 191] on icon at bounding box center [425, 194] width 8 height 6
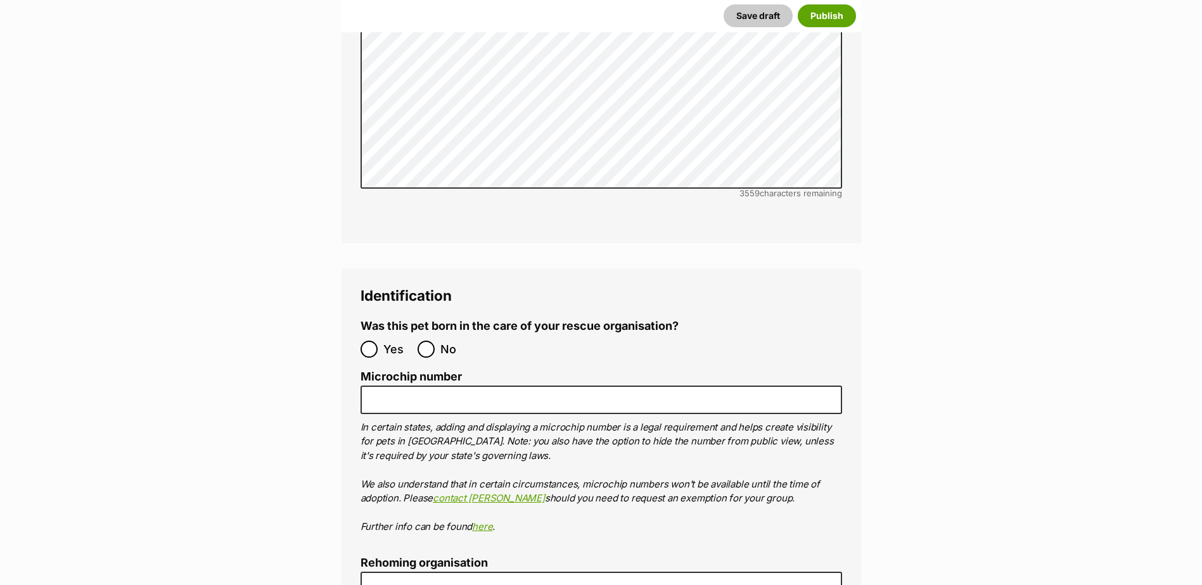
scroll to position [4311, 0]
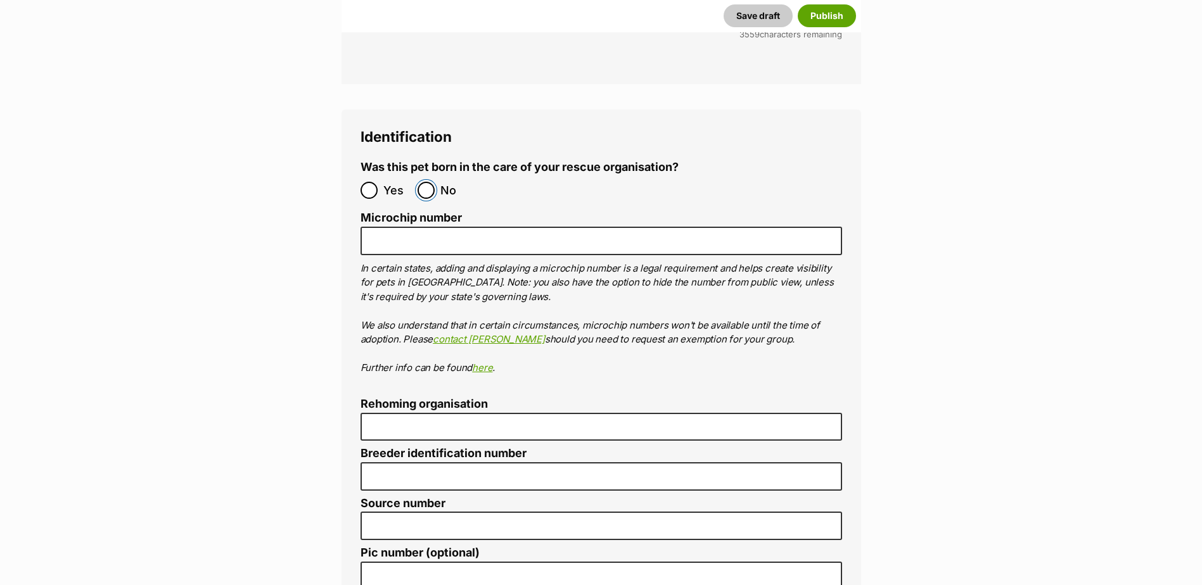
drag, startPoint x: 425, startPoint y: 115, endPoint x: 412, endPoint y: 79, distance: 38.9
click at [425, 182] on input "No" at bounding box center [426, 190] width 17 height 17
radio input "true"
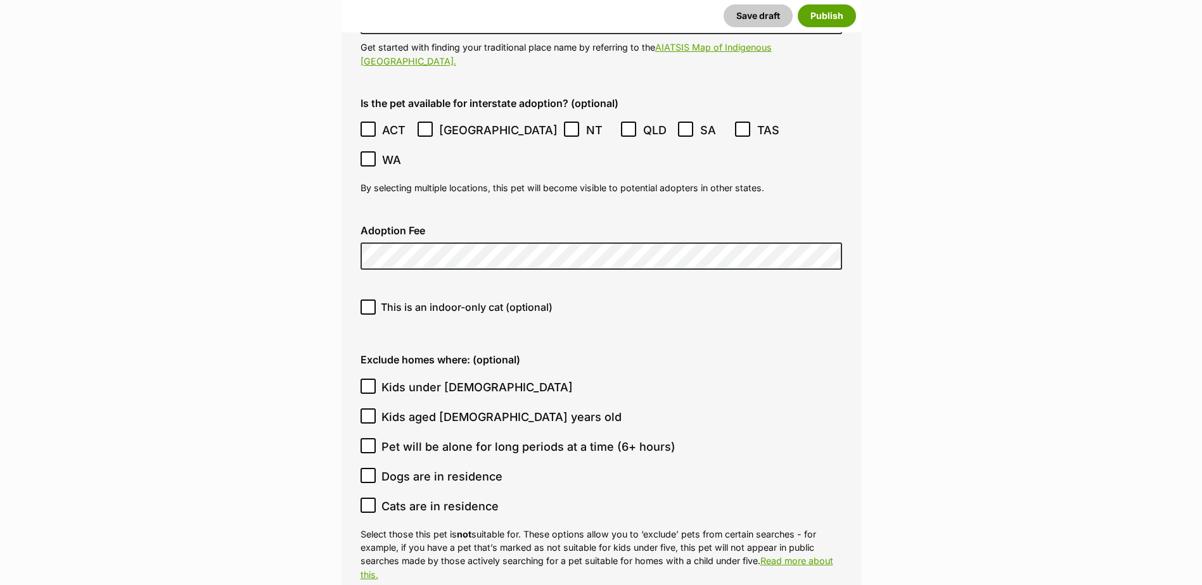
scroll to position [3361, 0]
click at [364, 383] on icon at bounding box center [368, 387] width 9 height 9
click at [364, 380] on input "Kids under 5 years old" at bounding box center [368, 387] width 15 height 15
checkbox input "true"
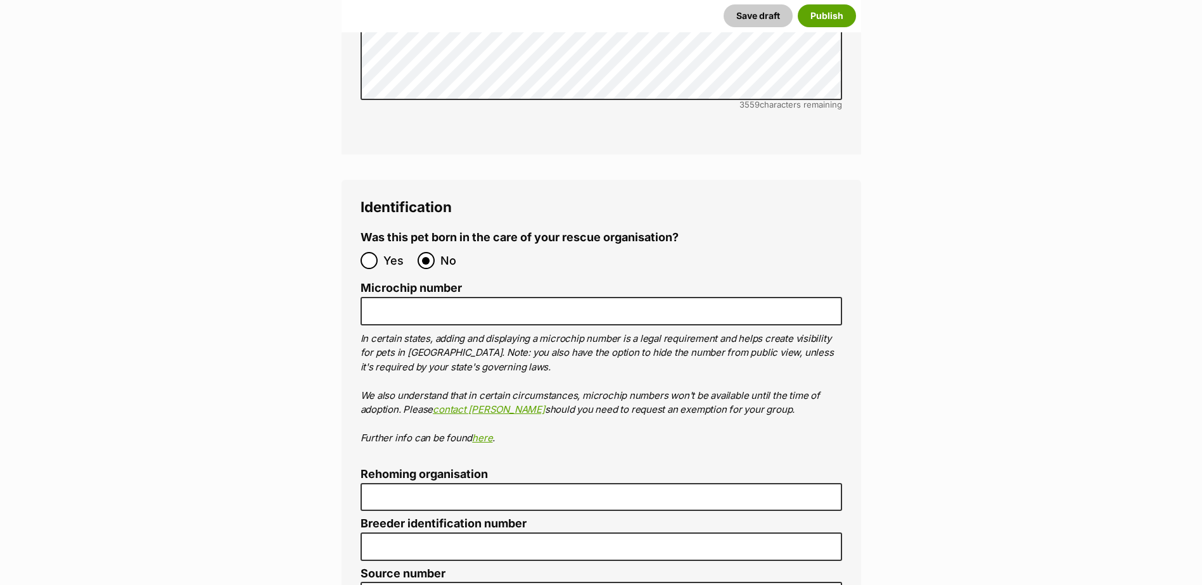
scroll to position [4248, 0]
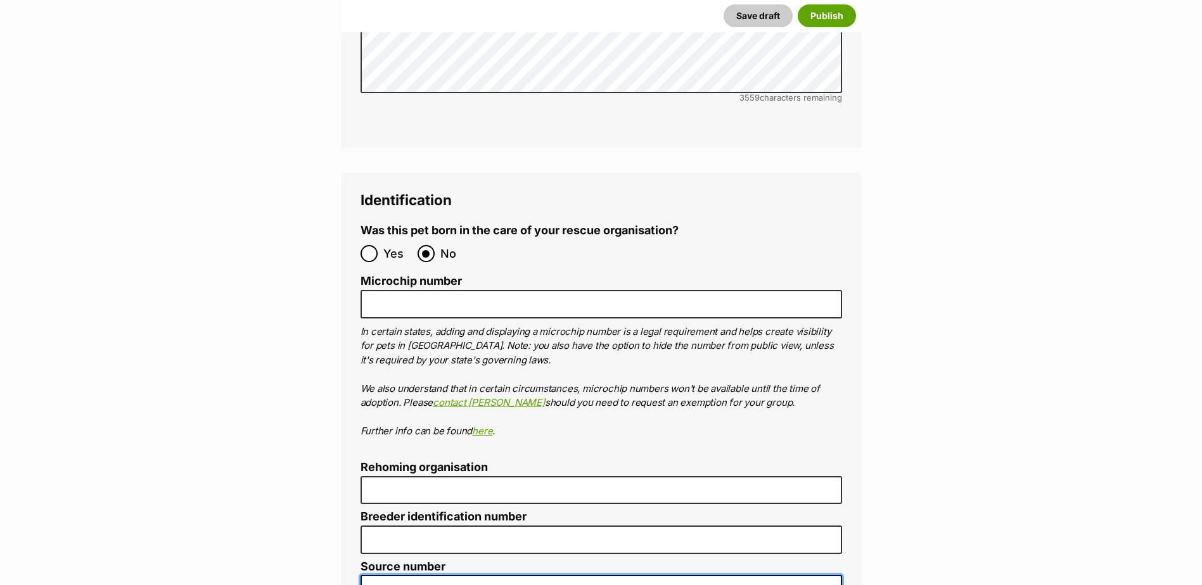
click at [409, 575] on input "Source number" at bounding box center [602, 589] width 482 height 29
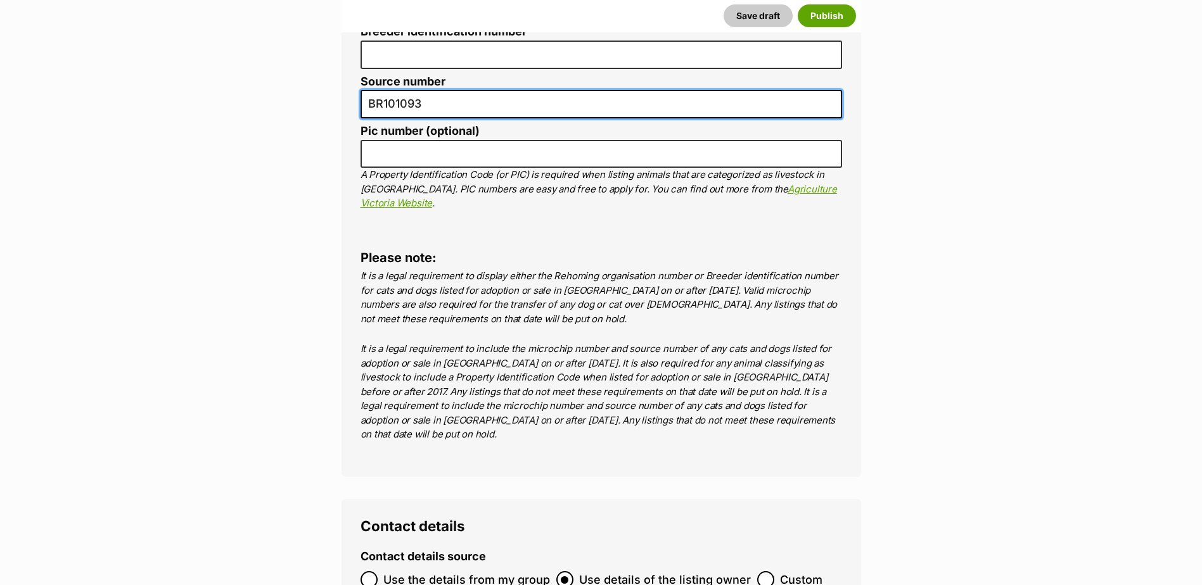
scroll to position [4881, 0]
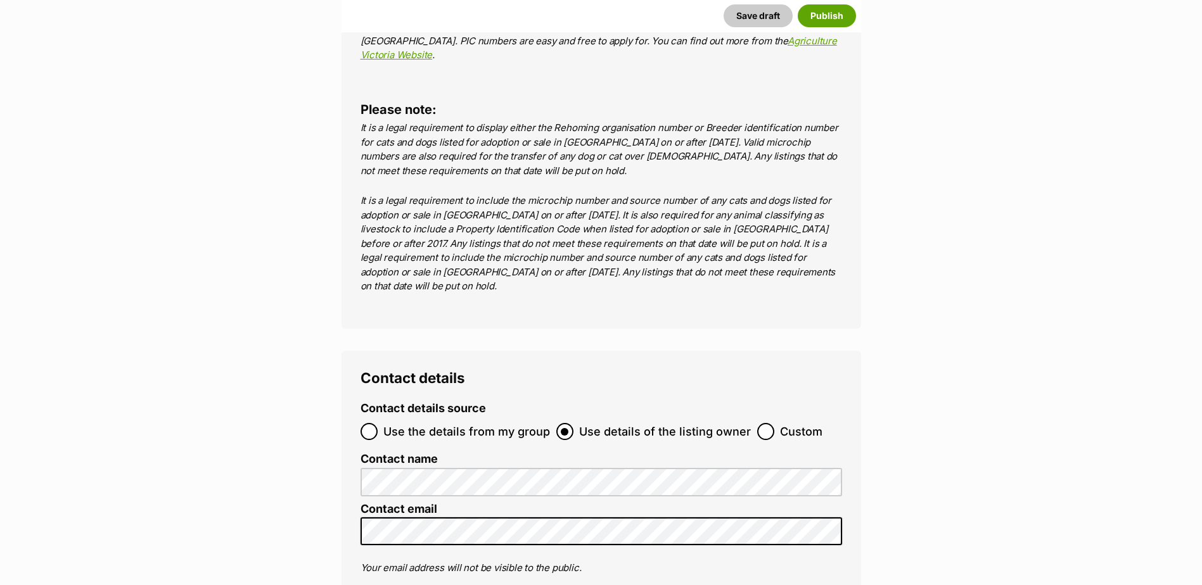
type input "BR101093"
click at [364, 423] on input "Use the details from my group" at bounding box center [369, 431] width 17 height 17
radio input "true"
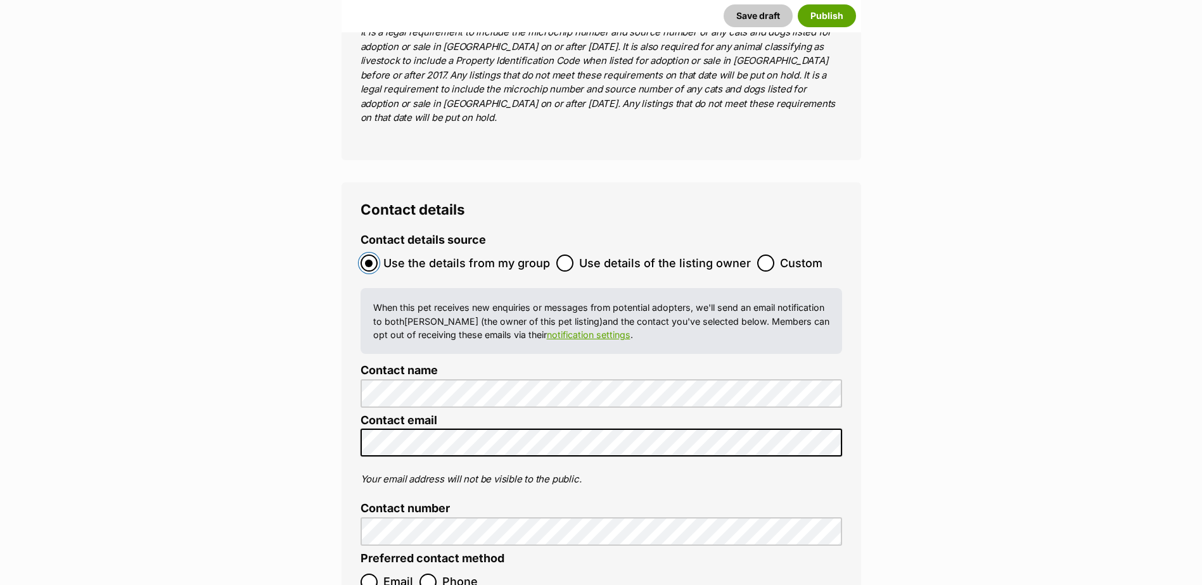
scroll to position [5261, 0]
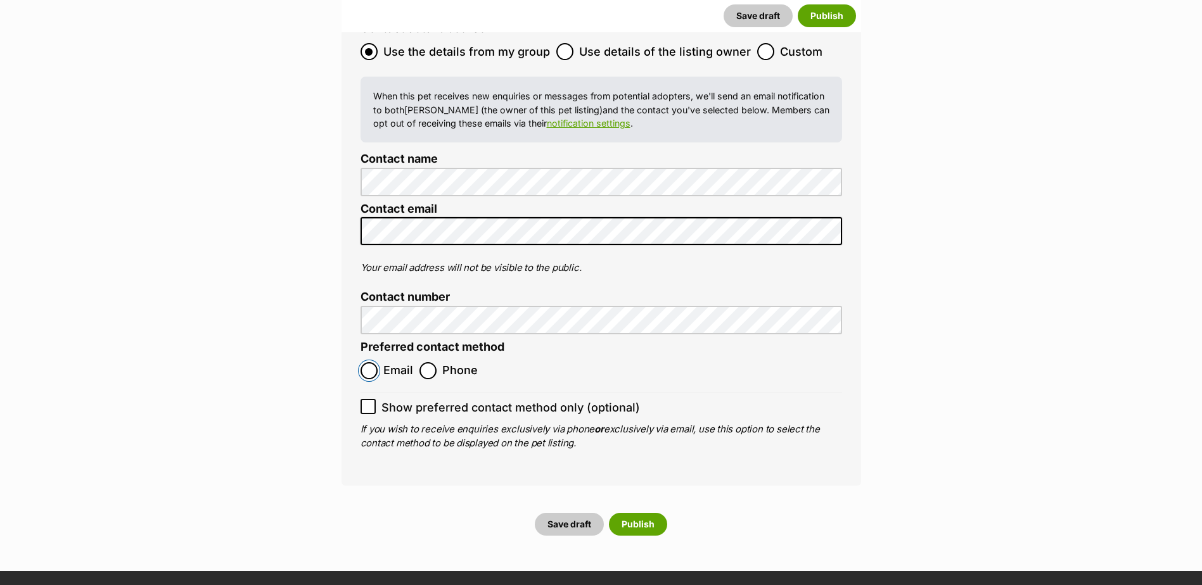
click at [366, 362] on input "Email" at bounding box center [369, 370] width 17 height 17
radio input "true"
click at [653, 513] on button "Publish" at bounding box center [638, 524] width 58 height 23
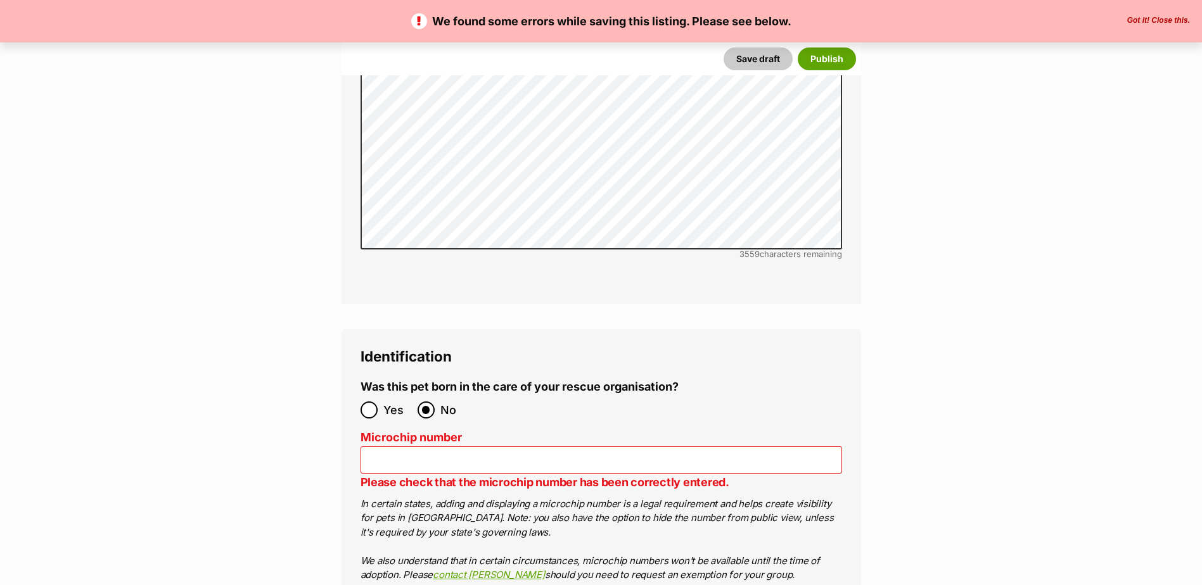
scroll to position [4245, 0]
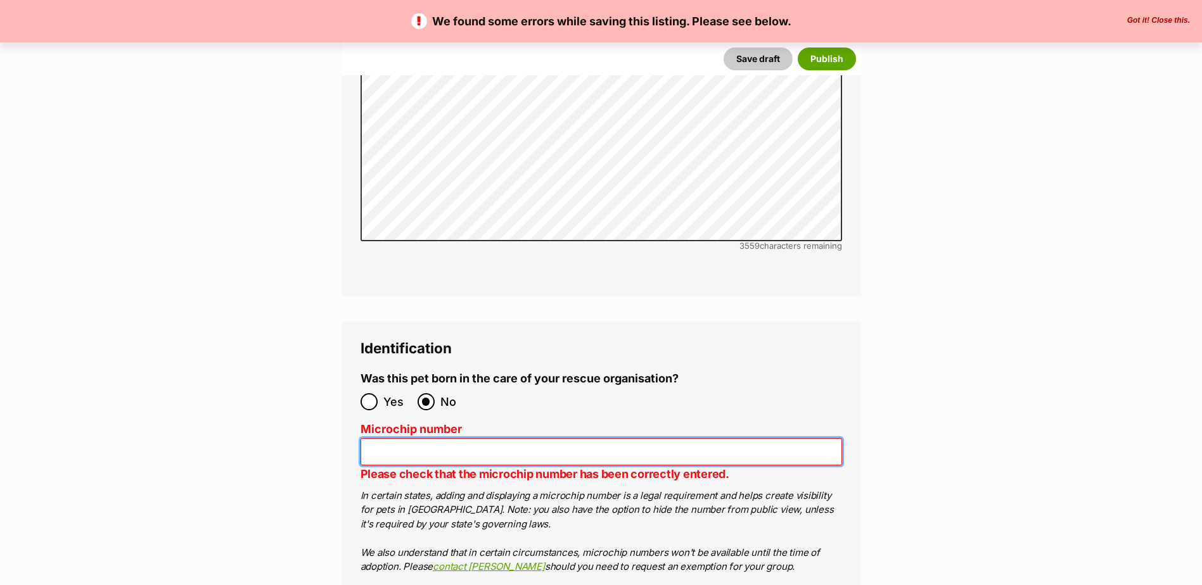
click at [471, 438] on input "Microchip number" at bounding box center [602, 451] width 482 height 27
paste input "956000018342992"
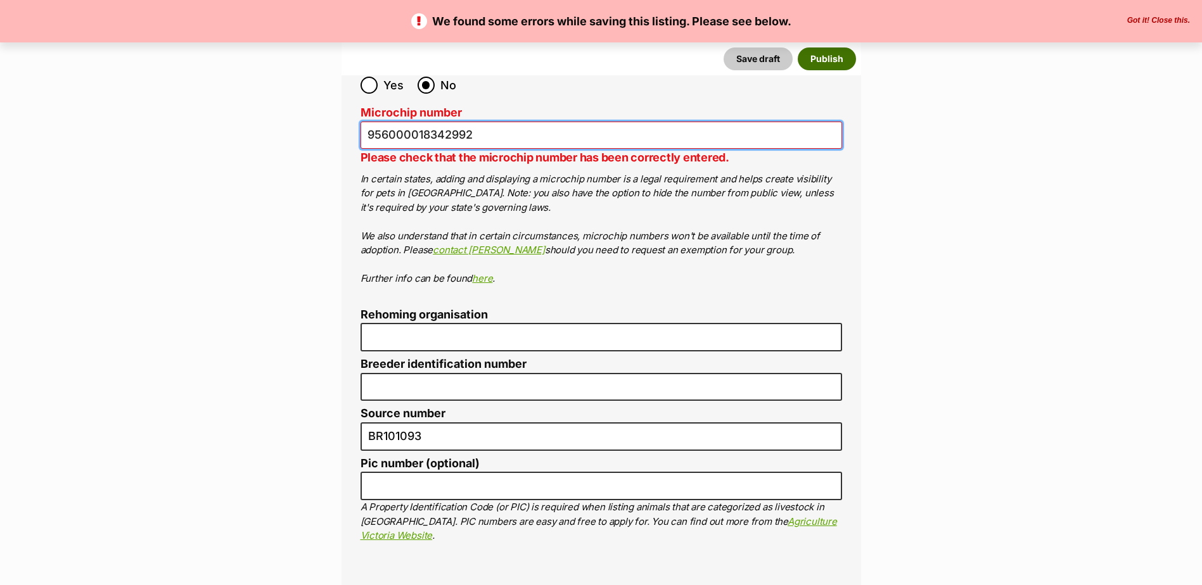
type input "956000018342992"
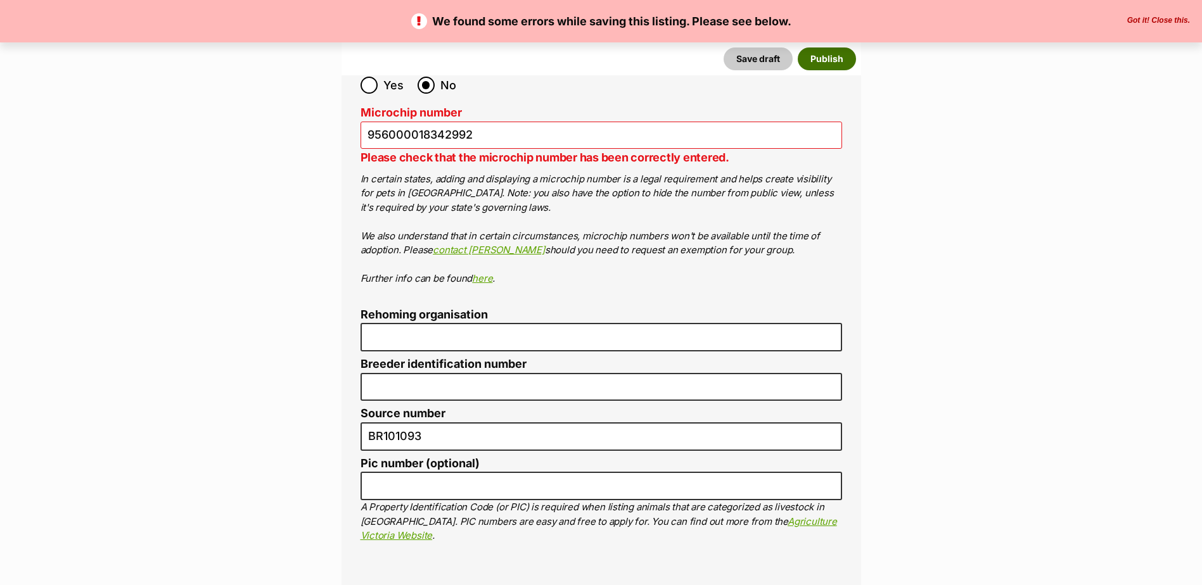
click at [828, 66] on button "Publish" at bounding box center [827, 59] width 58 height 23
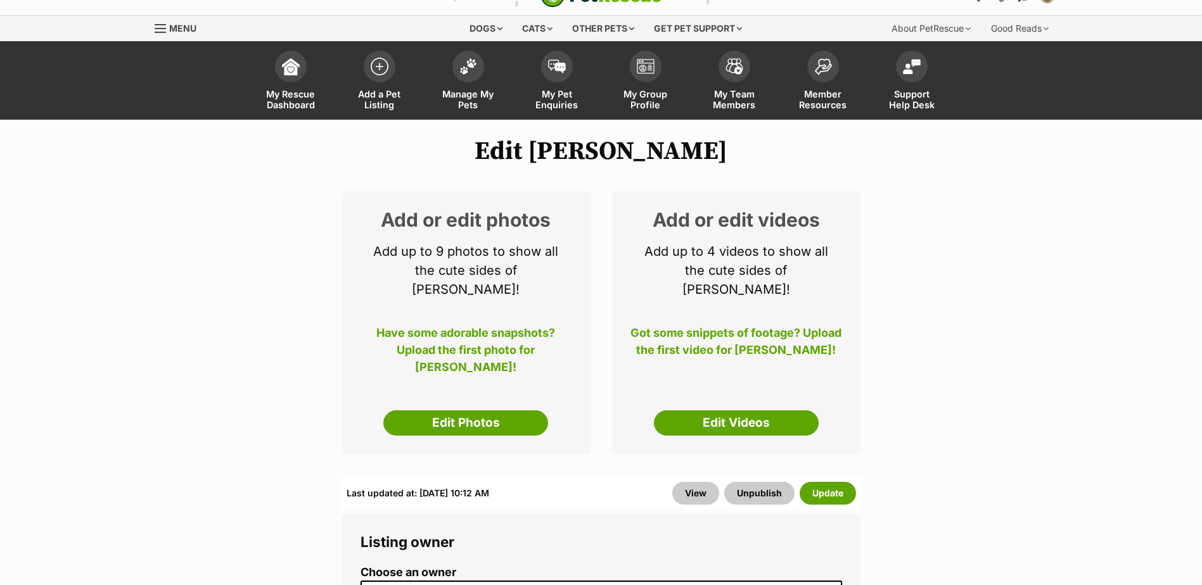
scroll to position [63, 0]
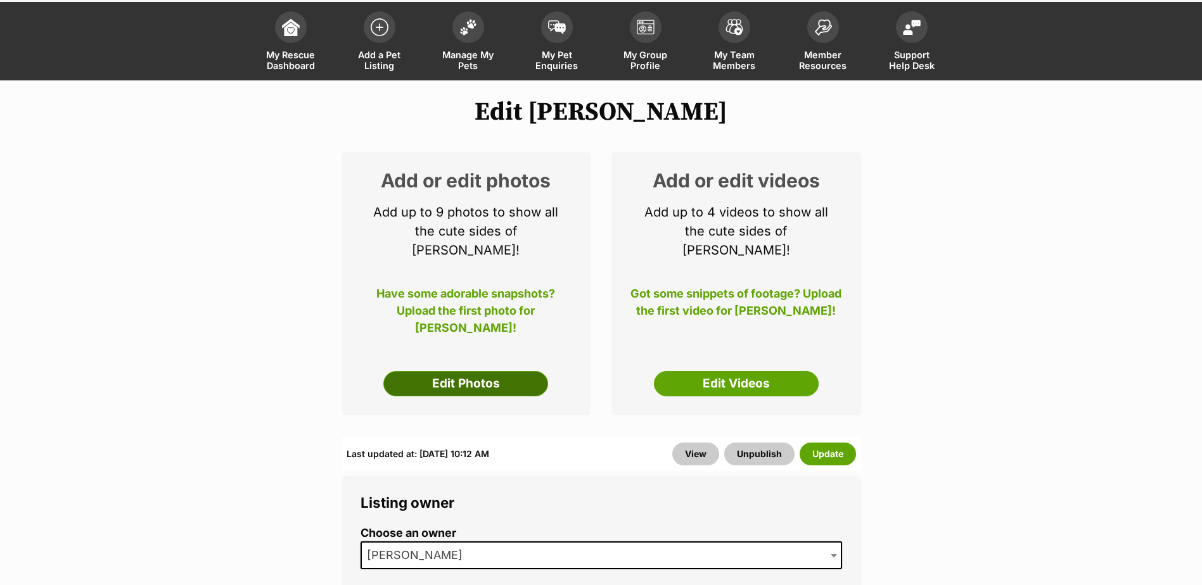
click at [514, 371] on link "Edit Photos" at bounding box center [465, 383] width 165 height 25
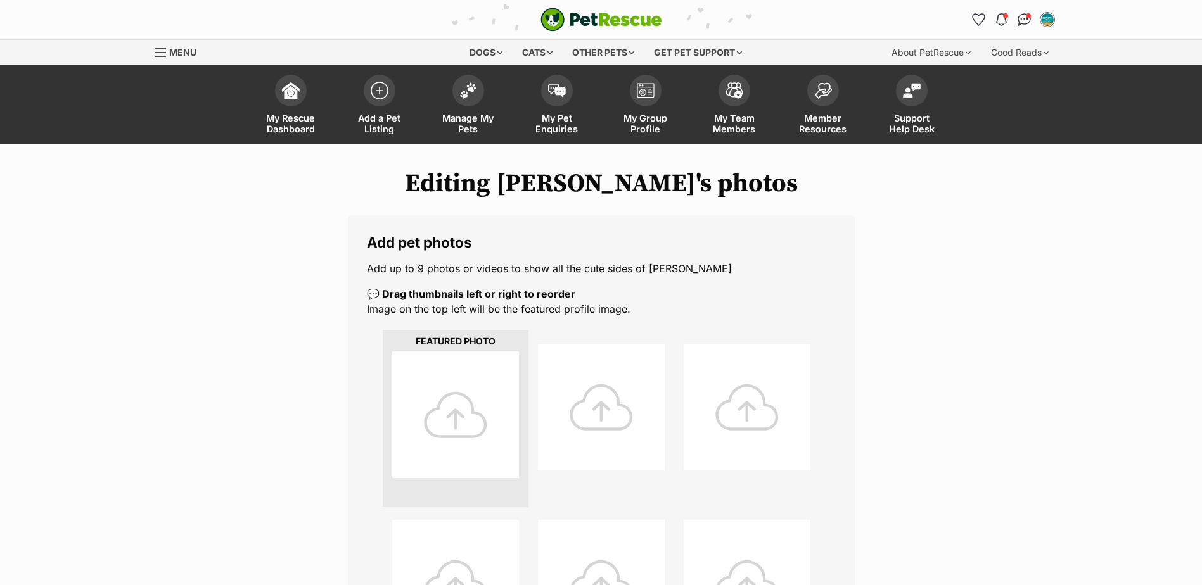
click at [438, 414] on div at bounding box center [455, 415] width 127 height 127
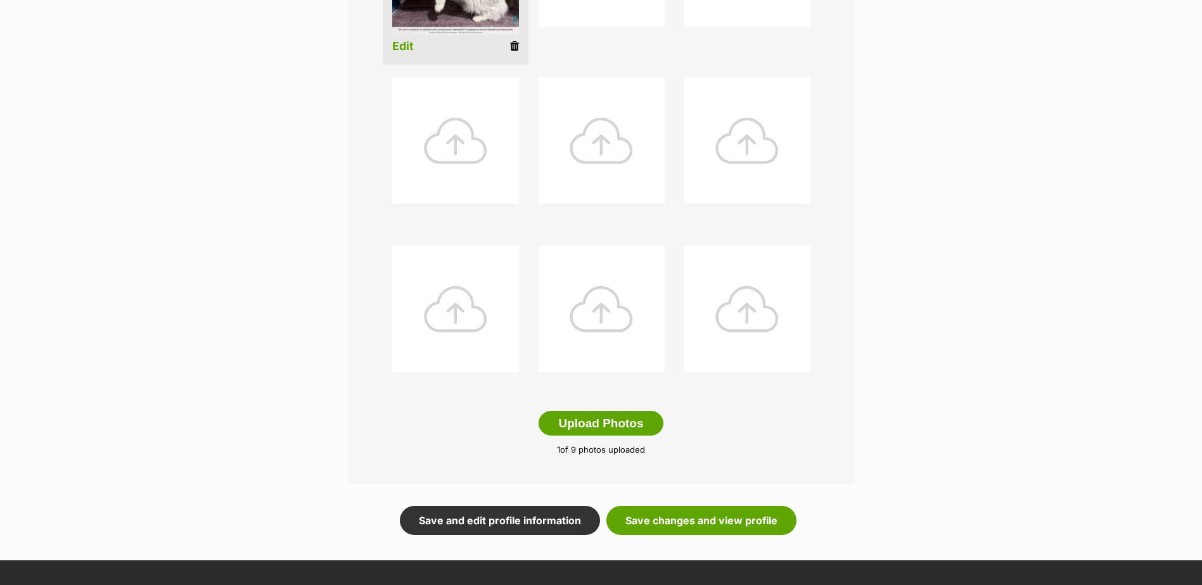
scroll to position [451, 0]
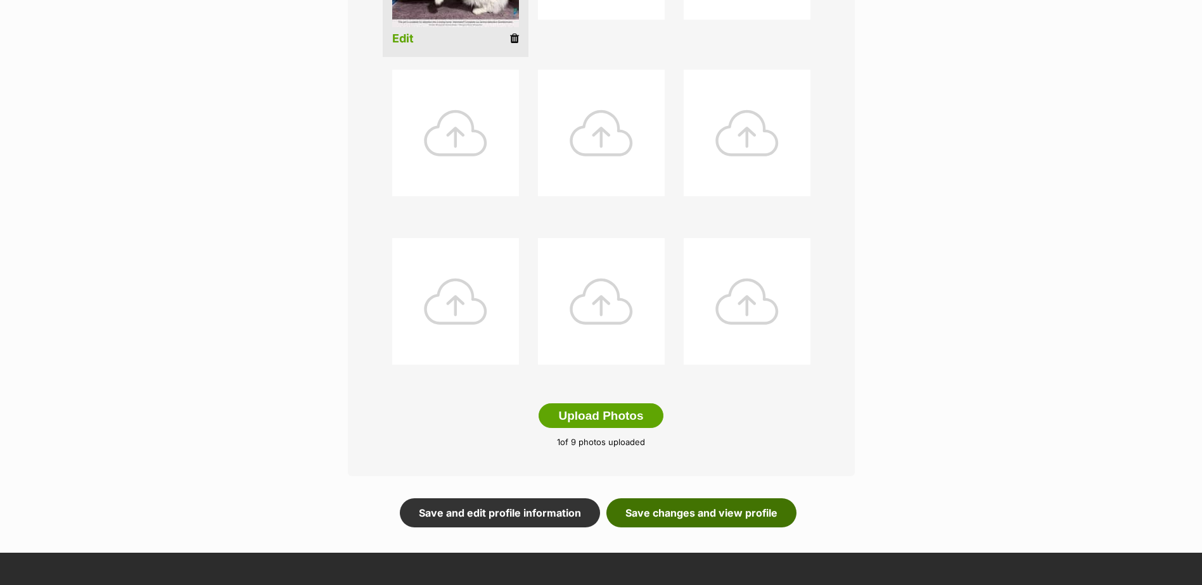
click at [731, 506] on link "Save changes and view profile" at bounding box center [701, 513] width 190 height 29
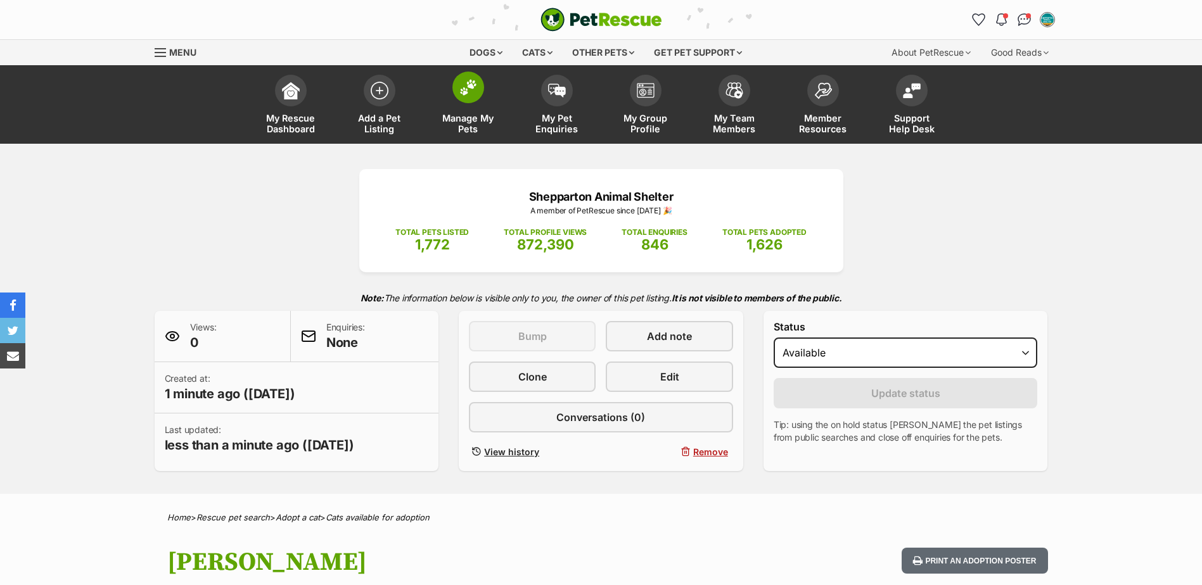
click at [473, 120] on span "Manage My Pets" at bounding box center [468, 124] width 57 height 22
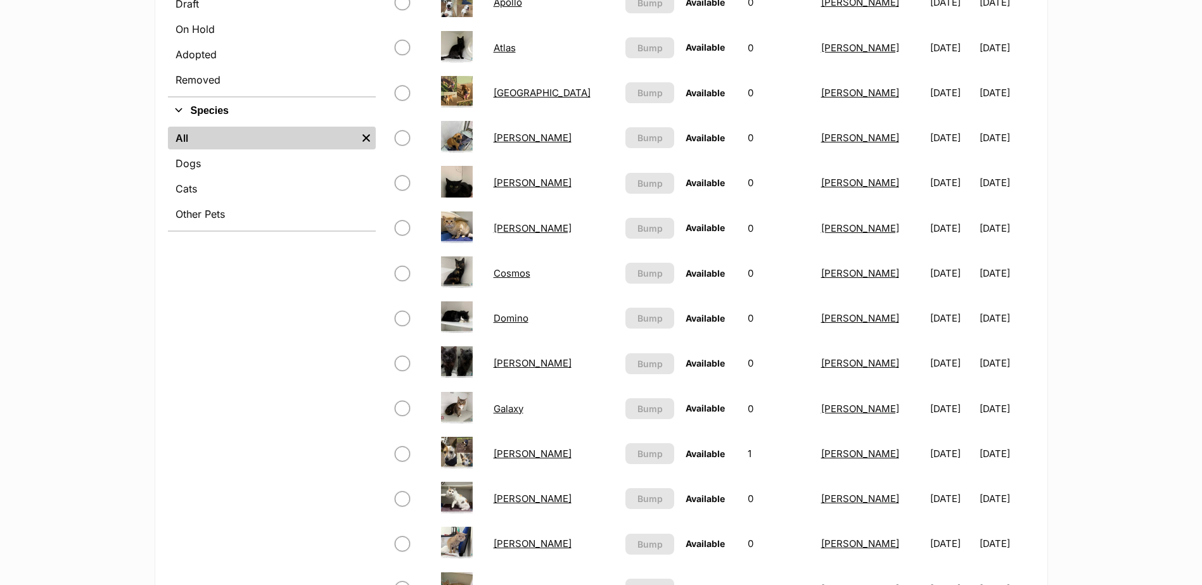
scroll to position [444, 0]
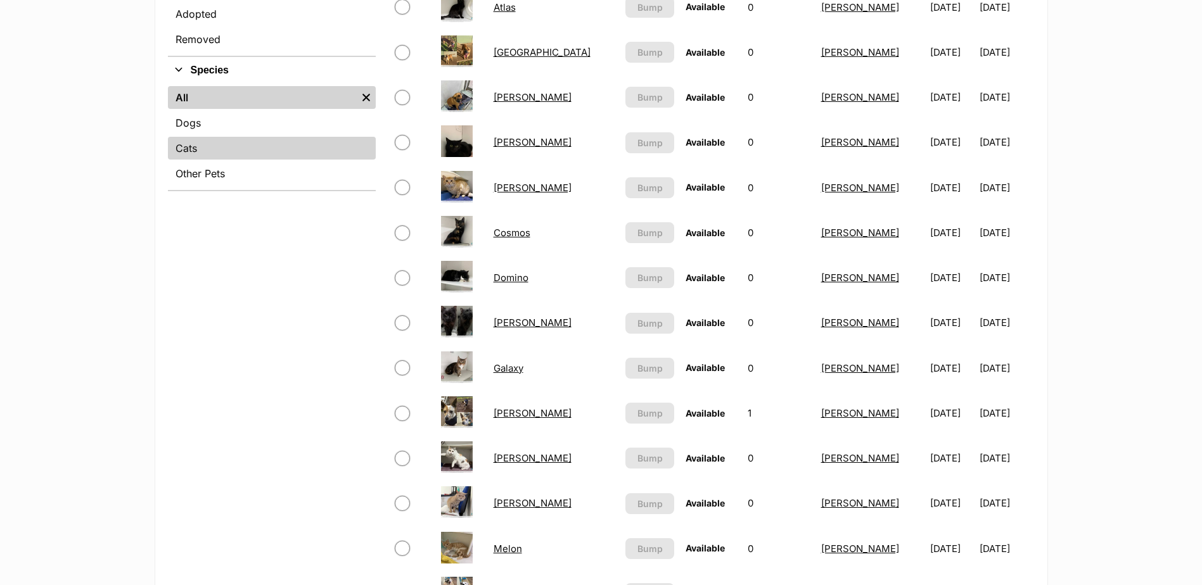
click at [195, 148] on link "Cats" at bounding box center [272, 148] width 208 height 23
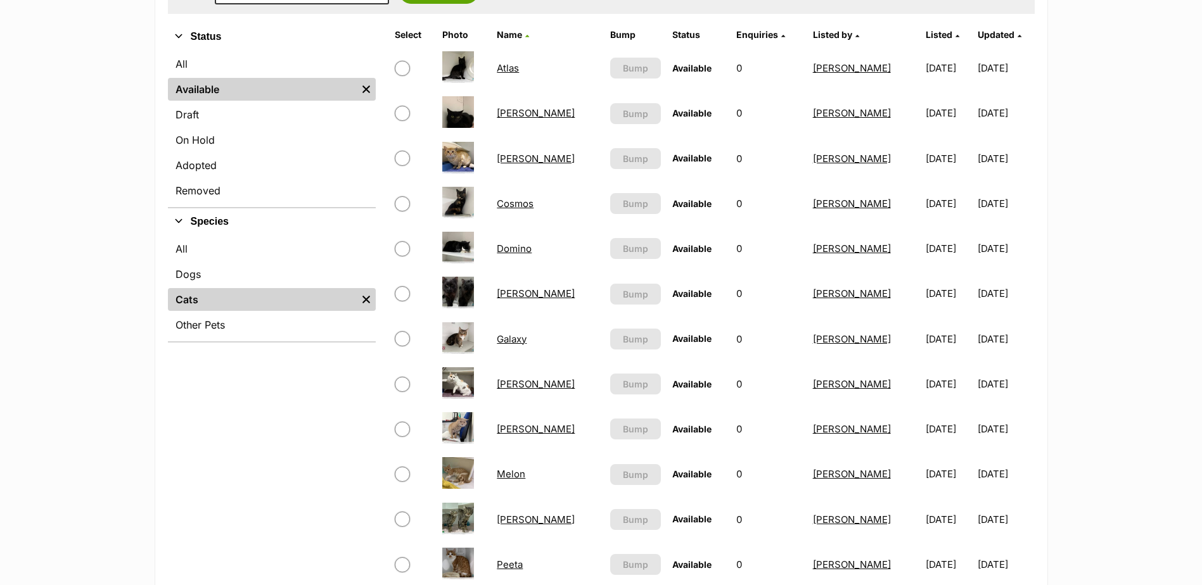
scroll to position [190, 0]
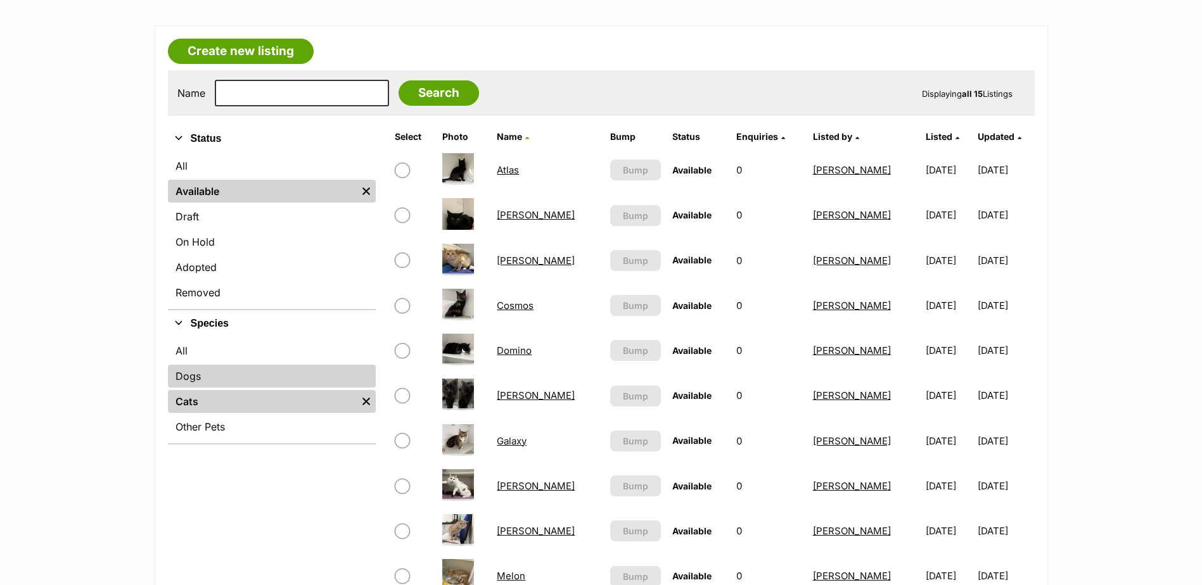
drag, startPoint x: 188, startPoint y: 381, endPoint x: 201, endPoint y: 376, distance: 13.6
click at [188, 381] on link "Dogs" at bounding box center [272, 376] width 208 height 23
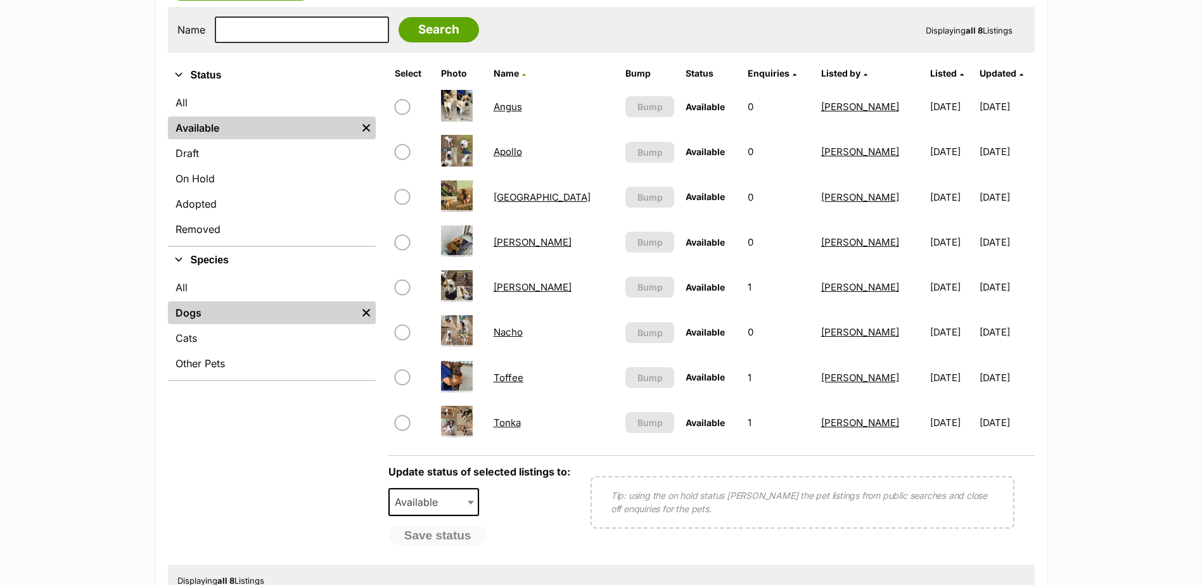
click at [520, 198] on link "[GEOGRAPHIC_DATA]" at bounding box center [542, 197] width 97 height 12
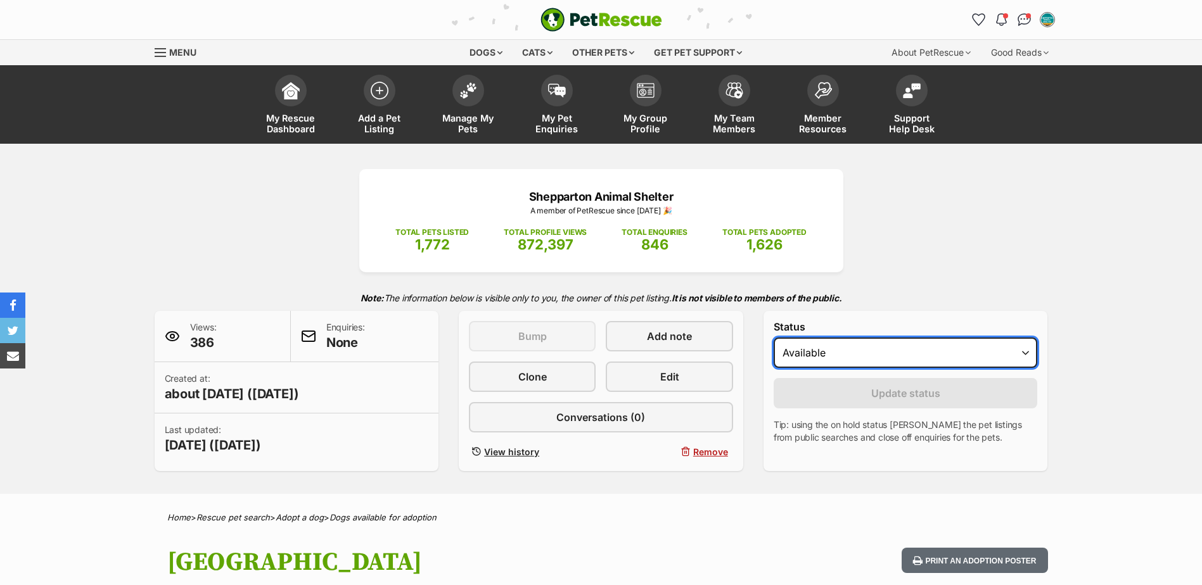
click at [881, 361] on select "Draft Available On hold Adopted" at bounding box center [906, 353] width 264 height 30
select select "on_hold"
click at [774, 338] on select "Draft Available On hold Adopted" at bounding box center [906, 353] width 264 height 30
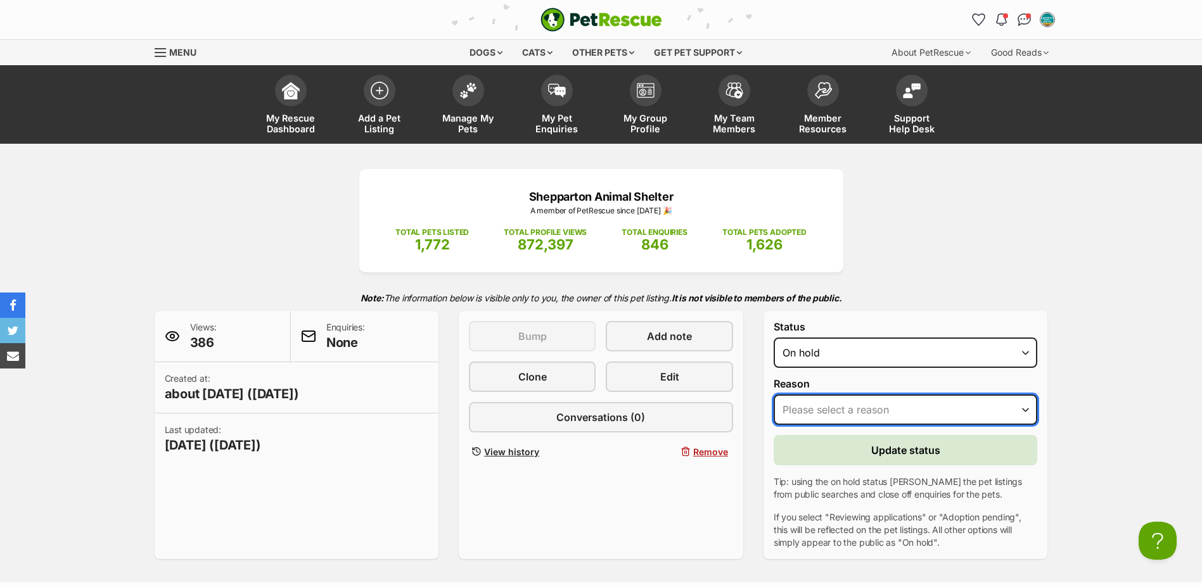
click at [869, 416] on select "Please select a reason Medical reasons Reviewing applications Adoption pending …" at bounding box center [906, 410] width 264 height 30
select select "adoption_pending"
click at [774, 395] on select "Please select a reason Medical reasons Reviewing applications Adoption pending …" at bounding box center [906, 410] width 264 height 30
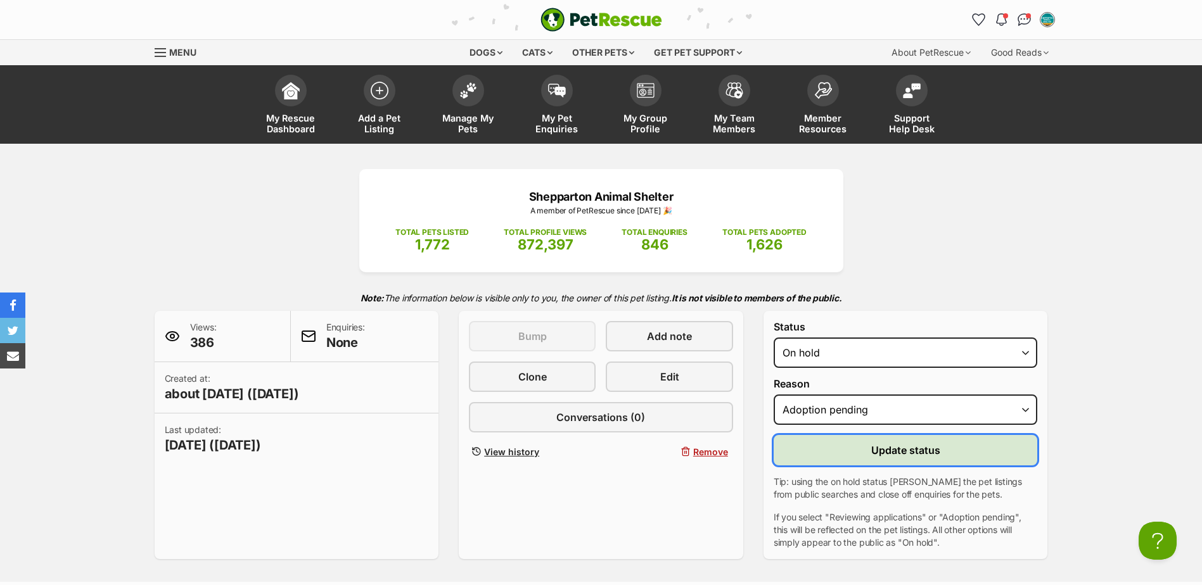
click at [860, 438] on button "Update status" at bounding box center [906, 450] width 264 height 30
click at [938, 456] on span "Update status" at bounding box center [905, 450] width 69 height 15
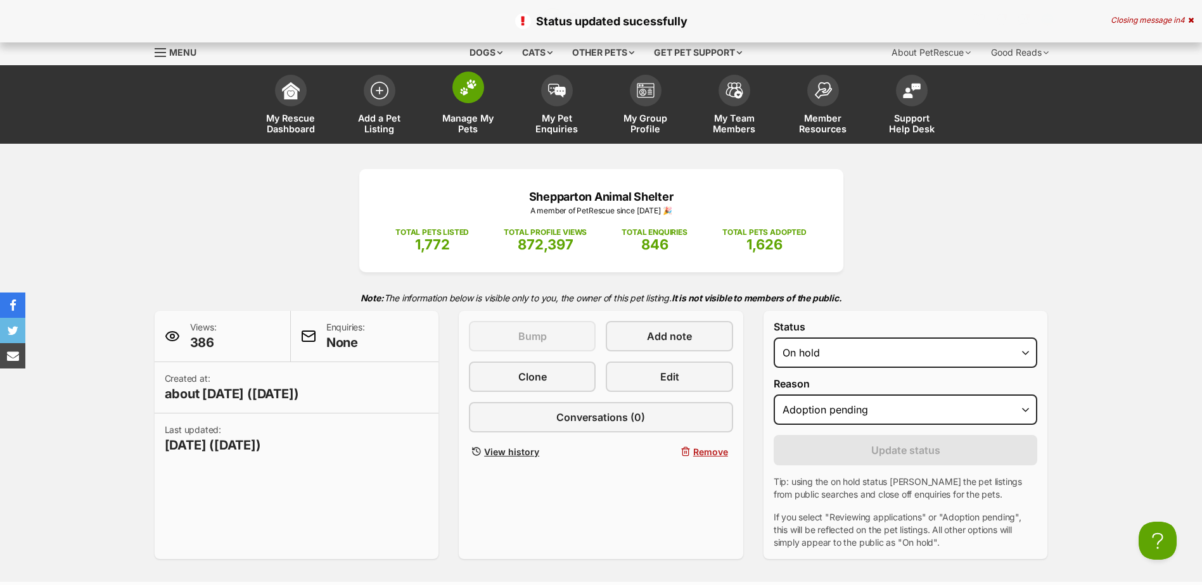
click at [469, 122] on span "Manage My Pets" at bounding box center [468, 124] width 57 height 22
